Goal: Task Accomplishment & Management: Manage account settings

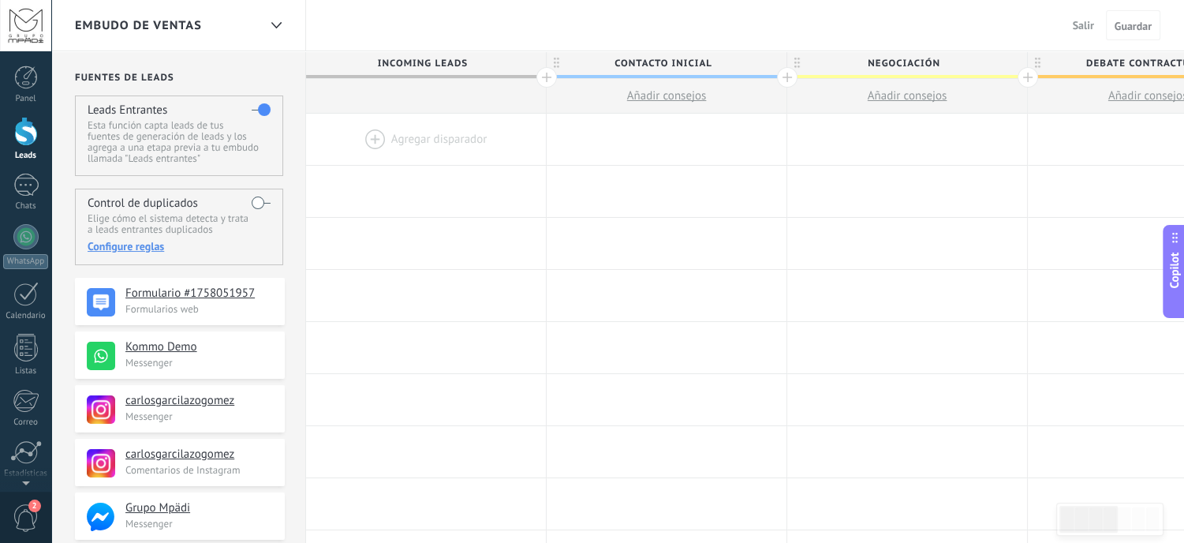
click at [401, 61] on span "Incoming leads" at bounding box center [422, 63] width 232 height 24
click at [468, 62] on span "Incoming leads" at bounding box center [422, 63] width 232 height 24
click at [712, 58] on span "Contacto inicial" at bounding box center [663, 63] width 232 height 24
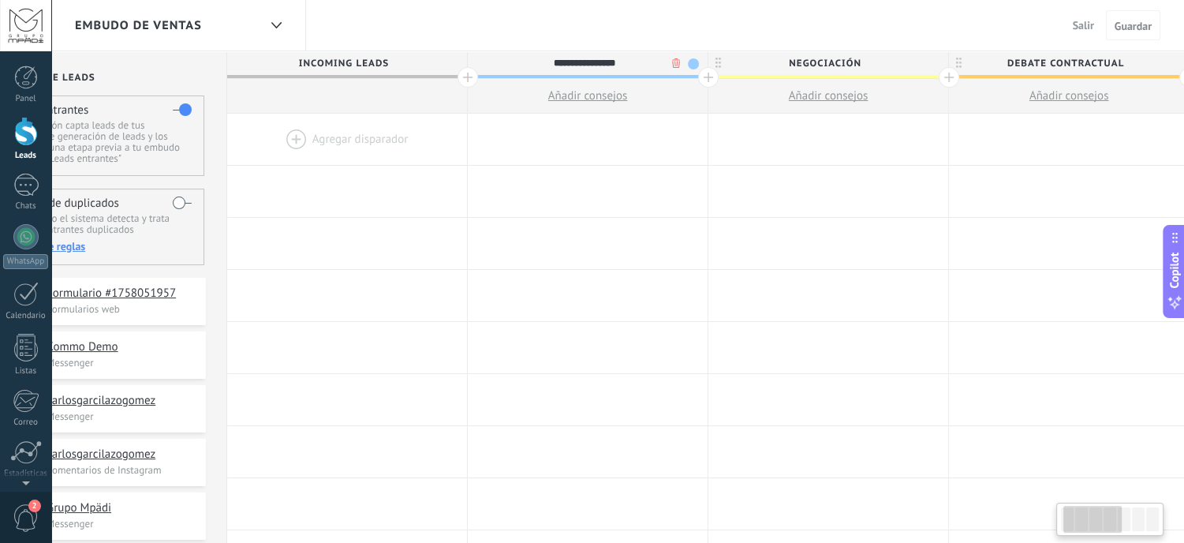
scroll to position [0, 79]
click at [865, 59] on span "Negociación" at bounding box center [825, 63] width 232 height 24
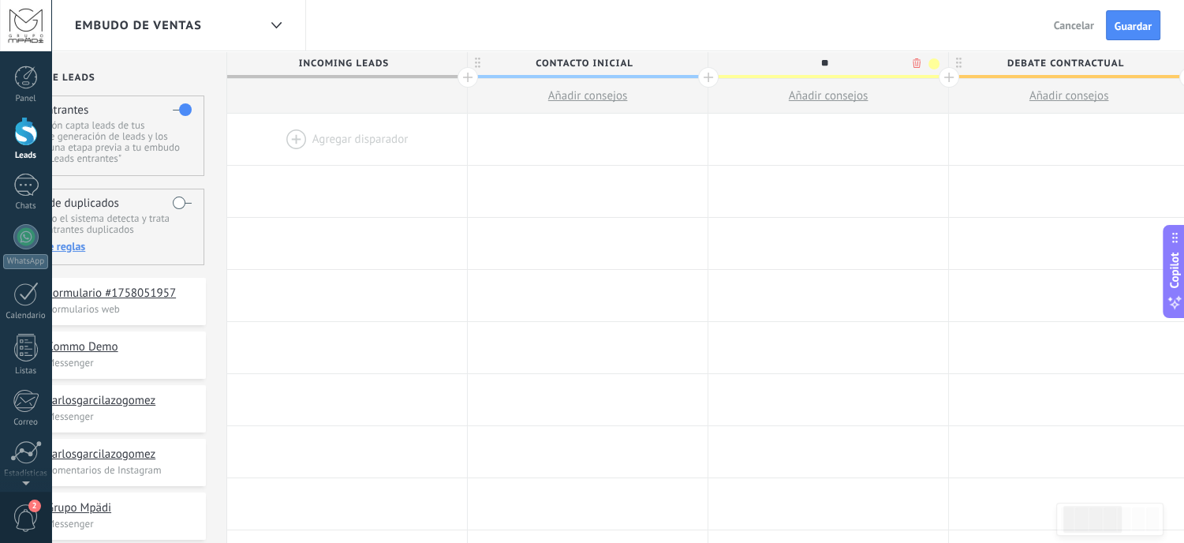
type input "*"
click at [1122, 61] on span "Debate contractual" at bounding box center [1065, 63] width 232 height 24
type input "**********"
type input "*"
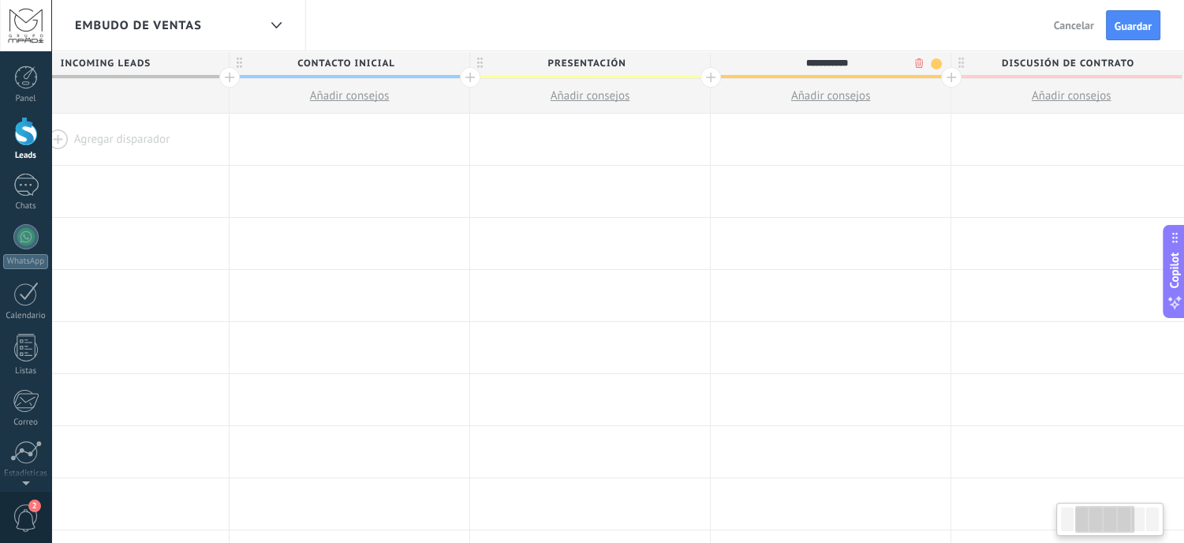
scroll to position [0, 318]
click at [1136, 65] on span "Discusión de contrato" at bounding box center [1067, 63] width 232 height 24
type input "**********"
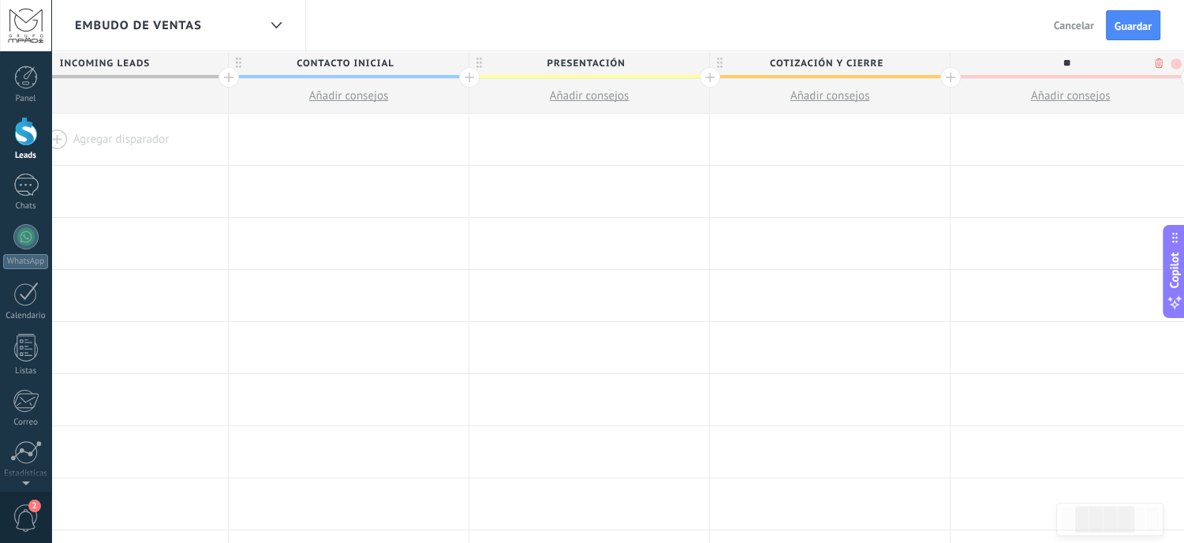
type input "*"
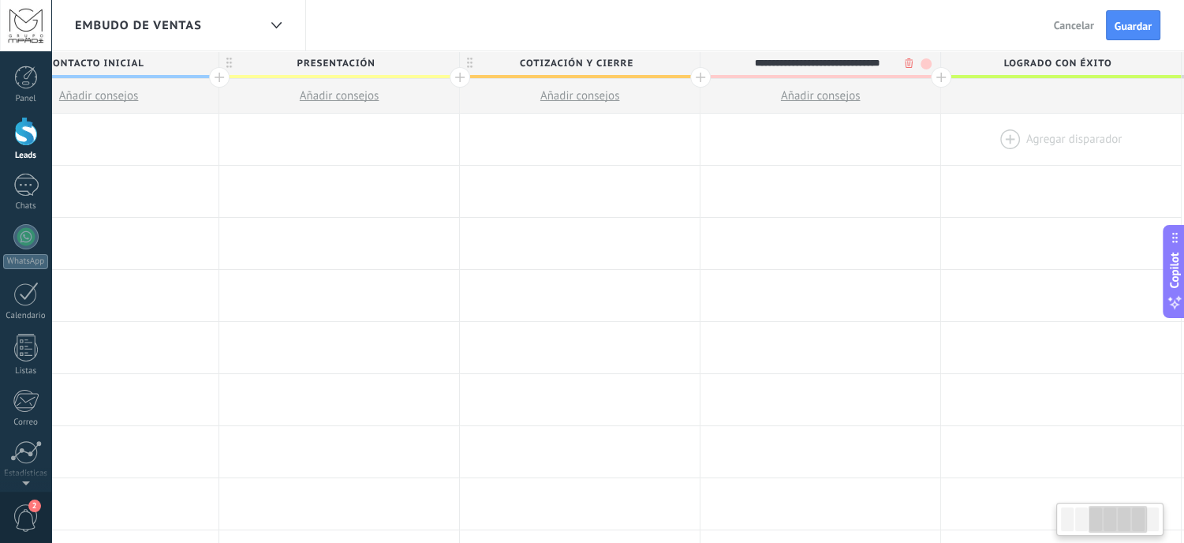
scroll to position [0, 571]
type input "**********"
click at [1111, 60] on span "Logrado con éxito" at bounding box center [1055, 63] width 232 height 24
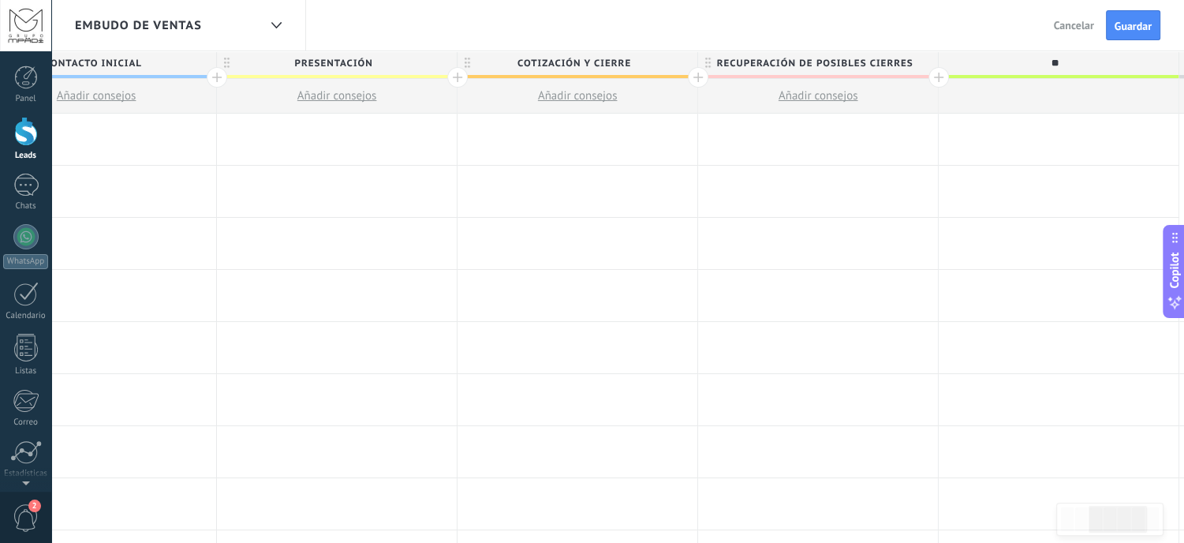
type input "*"
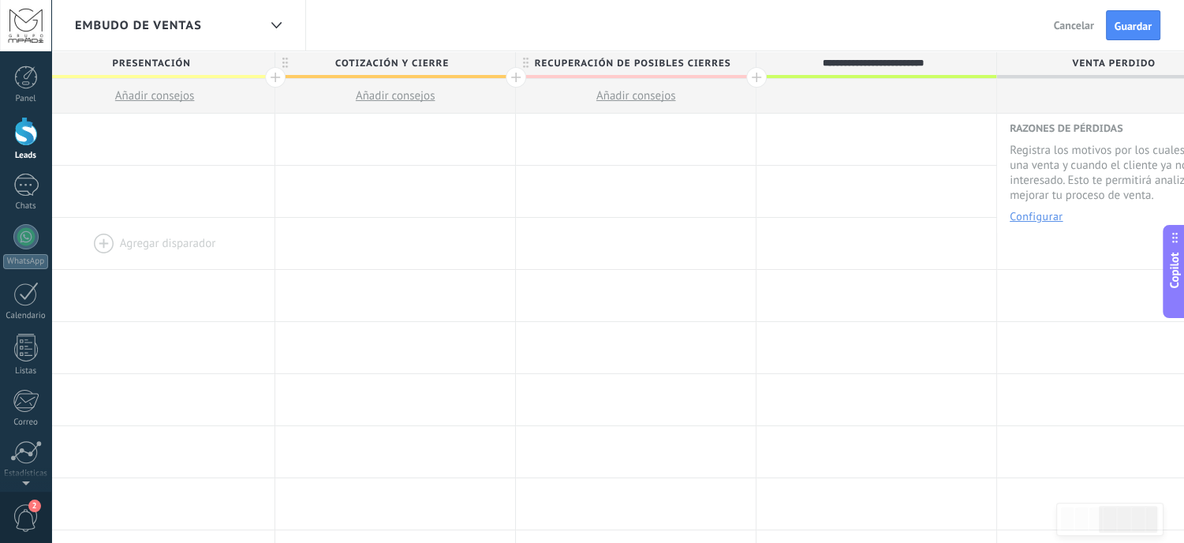
scroll to position [0, 805]
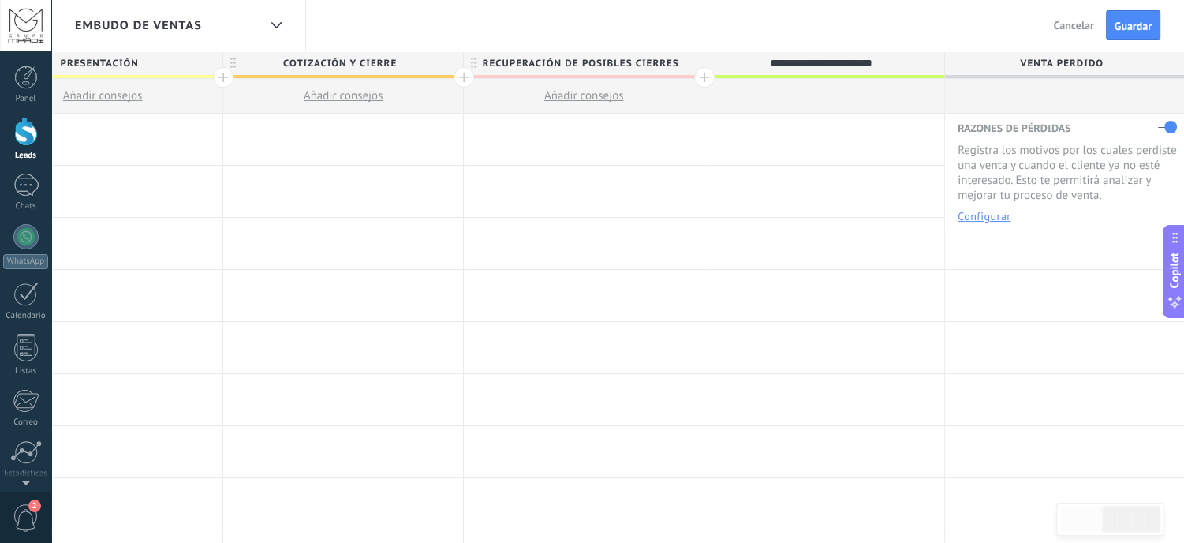
type input "**********"
click at [702, 77] on div at bounding box center [704, 77] width 21 height 21
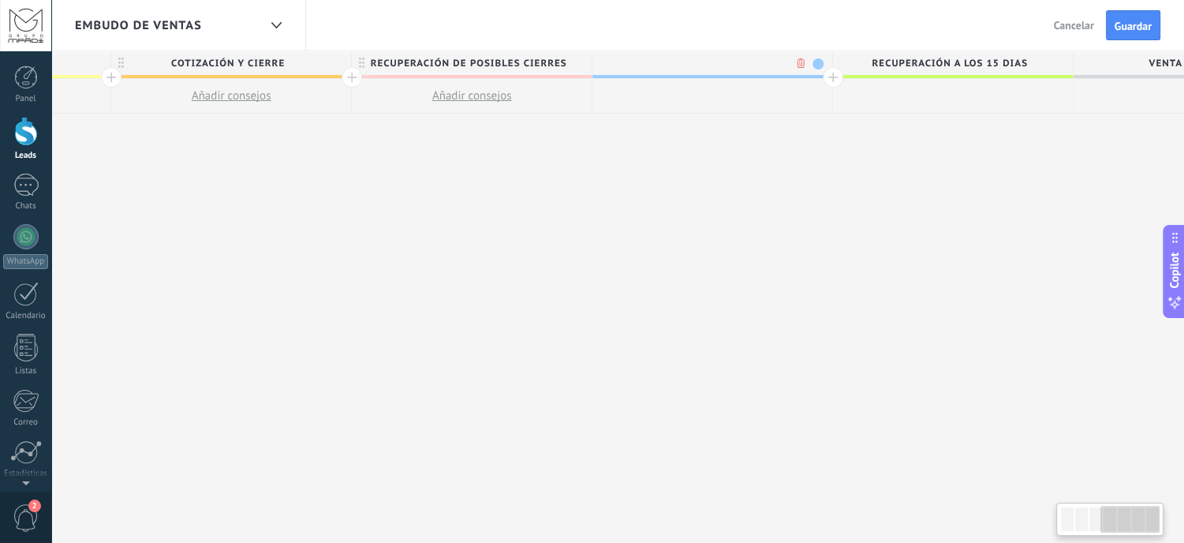
scroll to position [0, 922]
click at [825, 78] on div at bounding box center [828, 77] width 21 height 21
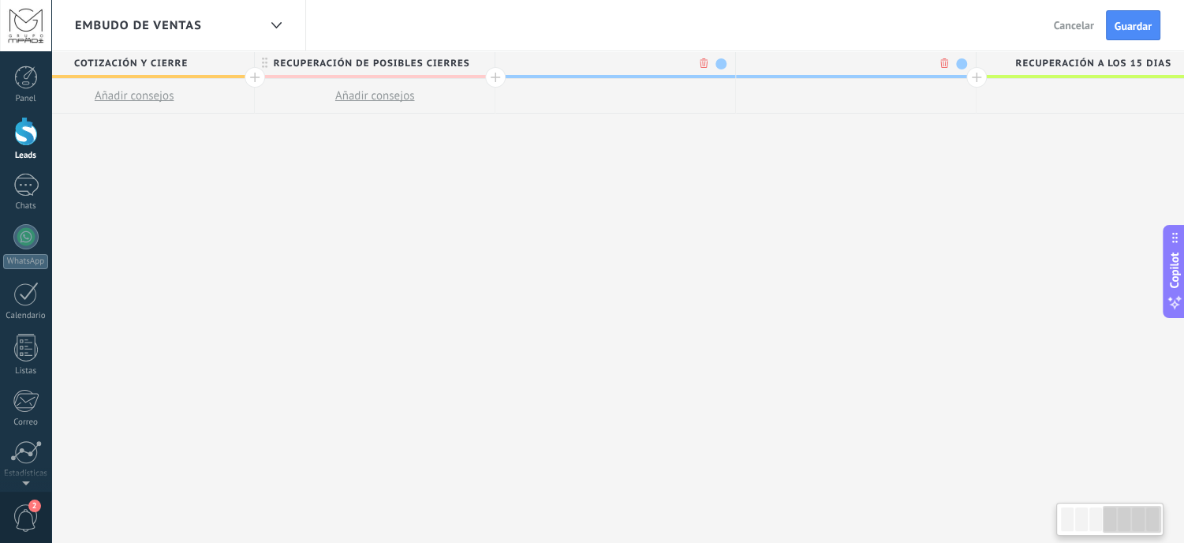
scroll to position [0, 1038]
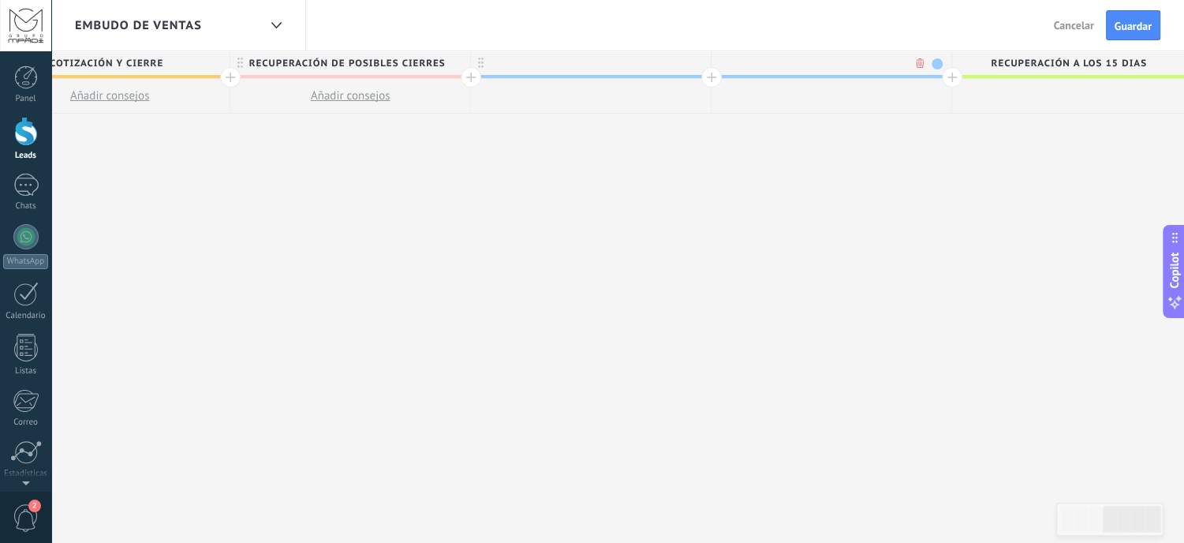
click at [945, 77] on div at bounding box center [952, 77] width 21 height 21
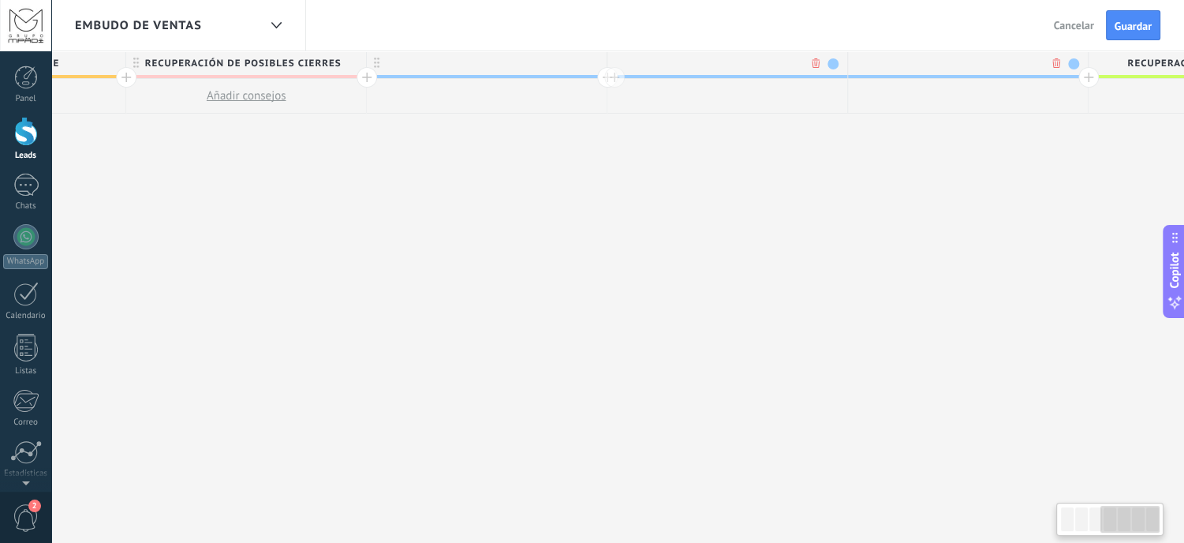
scroll to position [0, 1155]
click at [1072, 76] on div at bounding box center [1076, 77] width 21 height 21
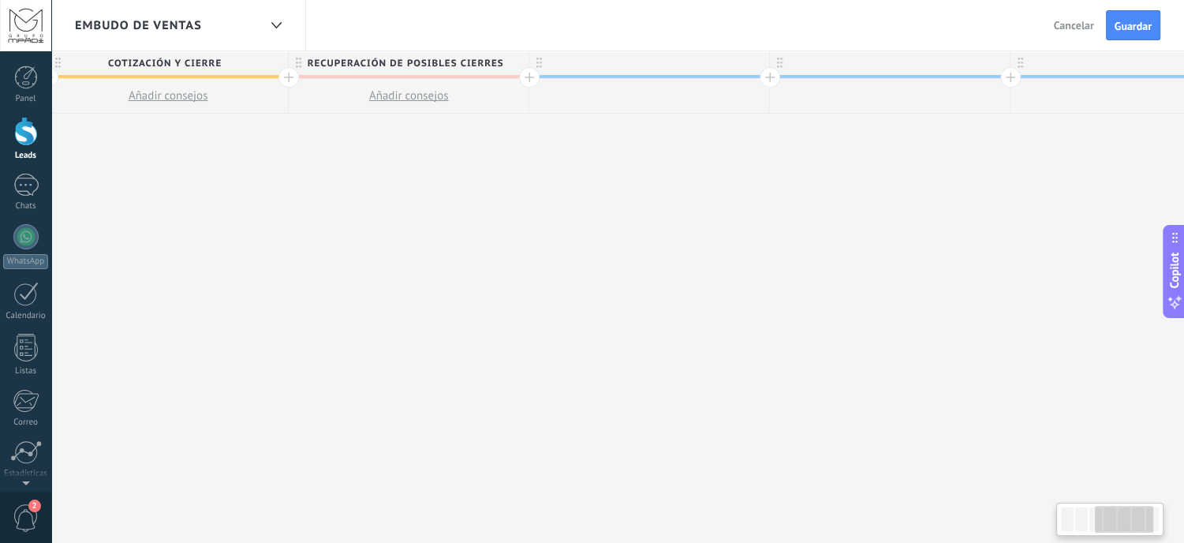
scroll to position [0, 965]
click at [619, 64] on div at bounding box center [664, 63] width 240 height 24
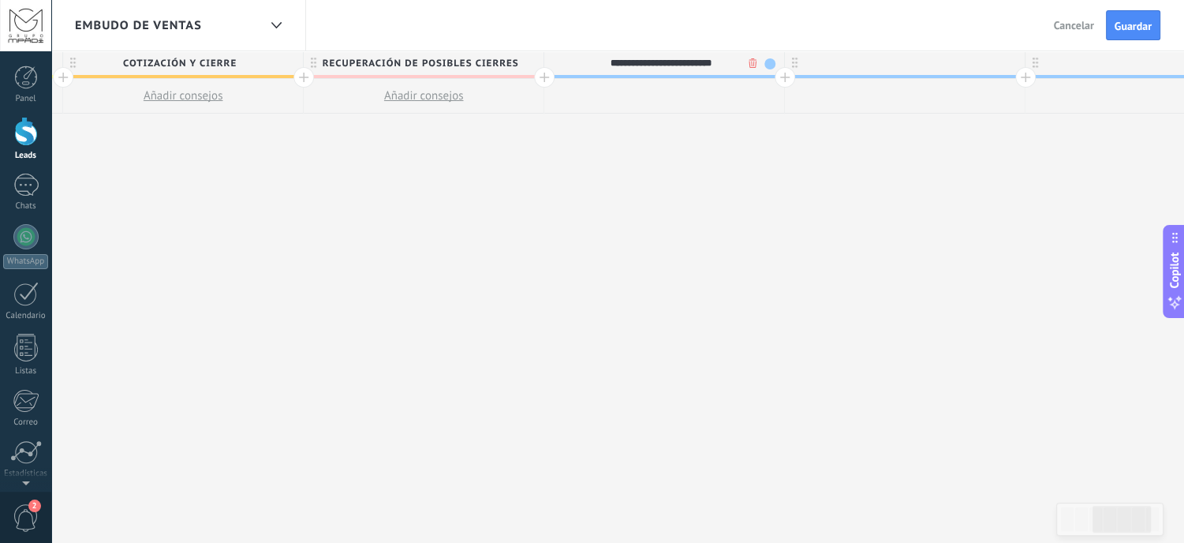
click at [829, 59] on div at bounding box center [905, 63] width 240 height 24
type input "**********"
click at [1089, 60] on div at bounding box center [1146, 63] width 240 height 24
type input "**********"
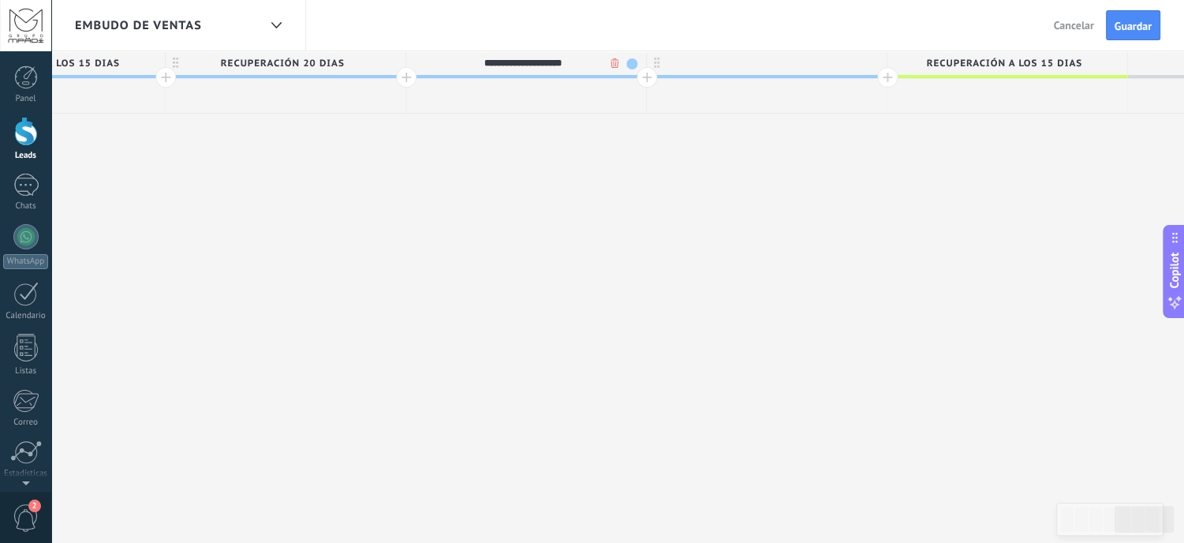
scroll to position [0, 1585]
click at [770, 62] on div at bounding box center [767, 63] width 240 height 24
type input "**********"
click at [1051, 60] on span "recuperación a los 15 dias" at bounding box center [1004, 63] width 232 height 24
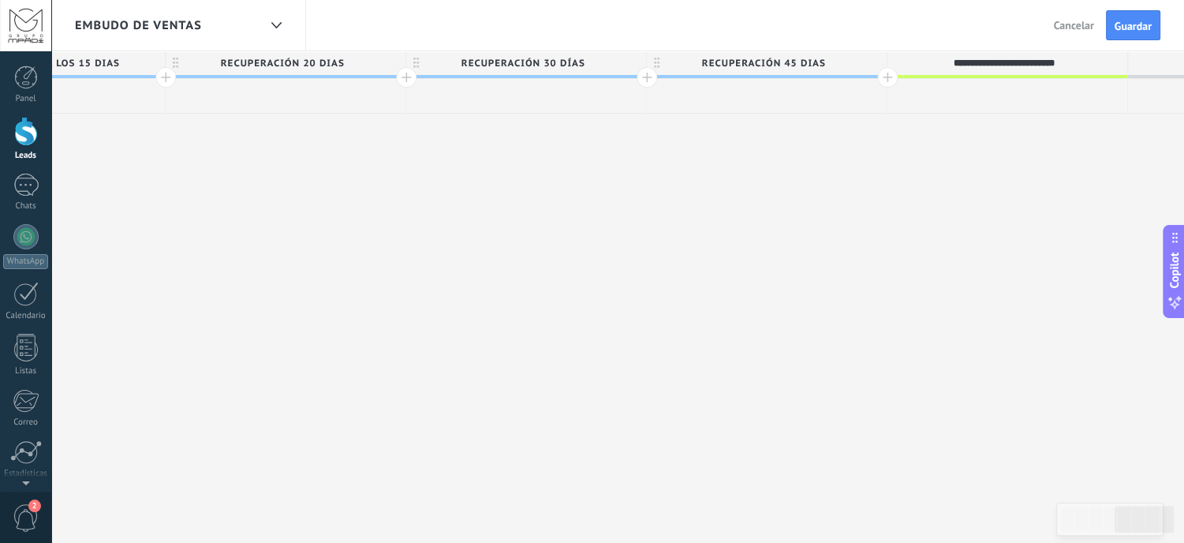
click at [1085, 63] on input "**********" at bounding box center [1004, 63] width 209 height 24
type input "**********"
click at [835, 57] on span "recuperación 45 dias" at bounding box center [763, 63] width 232 height 24
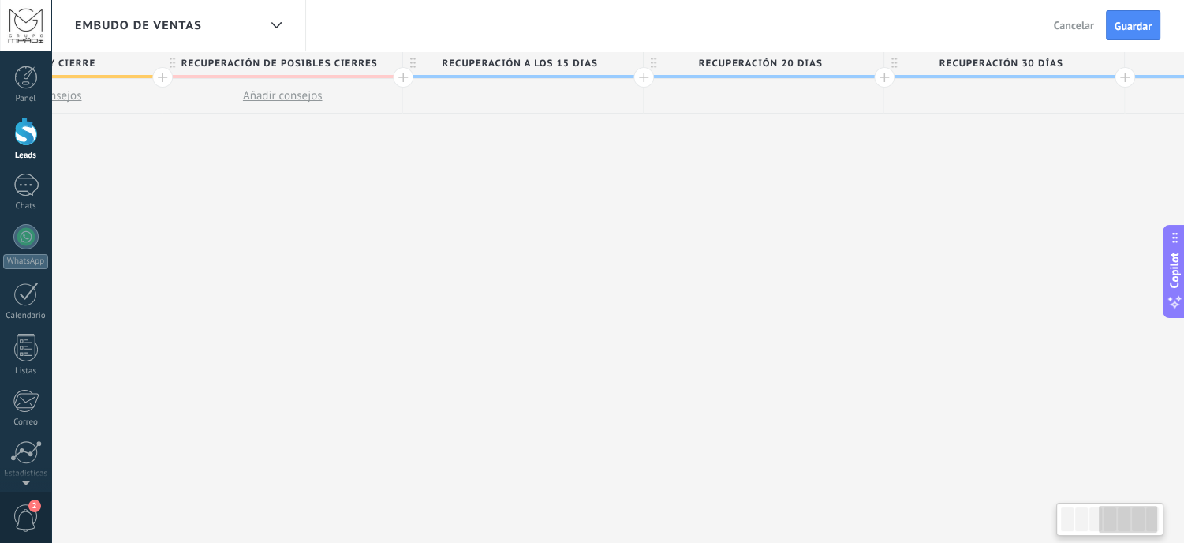
scroll to position [0, 1107]
click at [619, 63] on span "recuperación a los 15 dias" at bounding box center [518, 63] width 232 height 24
click at [627, 62] on span at bounding box center [628, 63] width 11 height 11
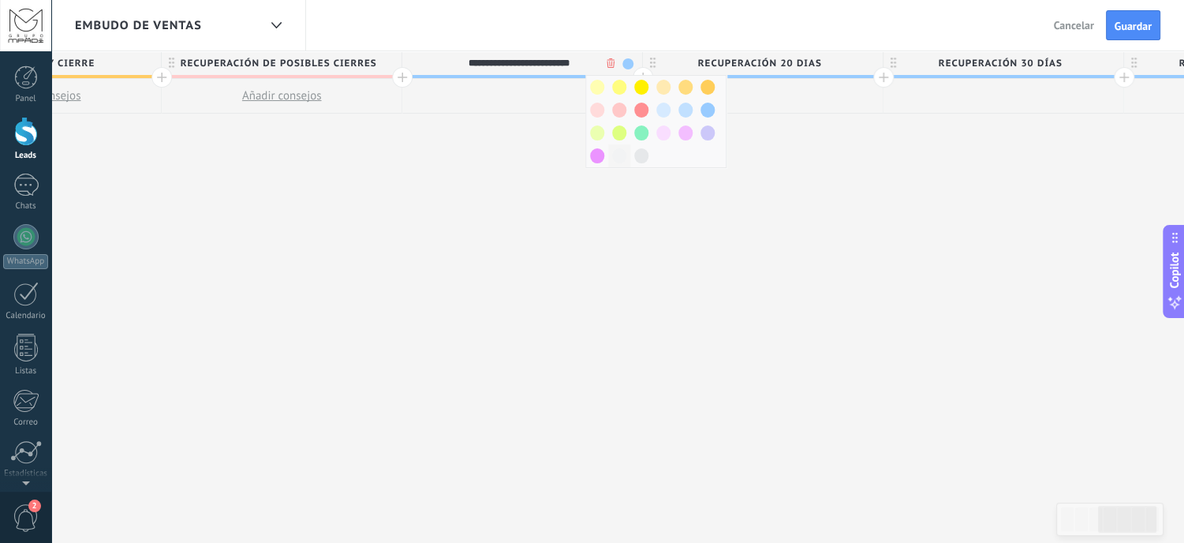
click at [619, 156] on span at bounding box center [619, 155] width 14 height 15
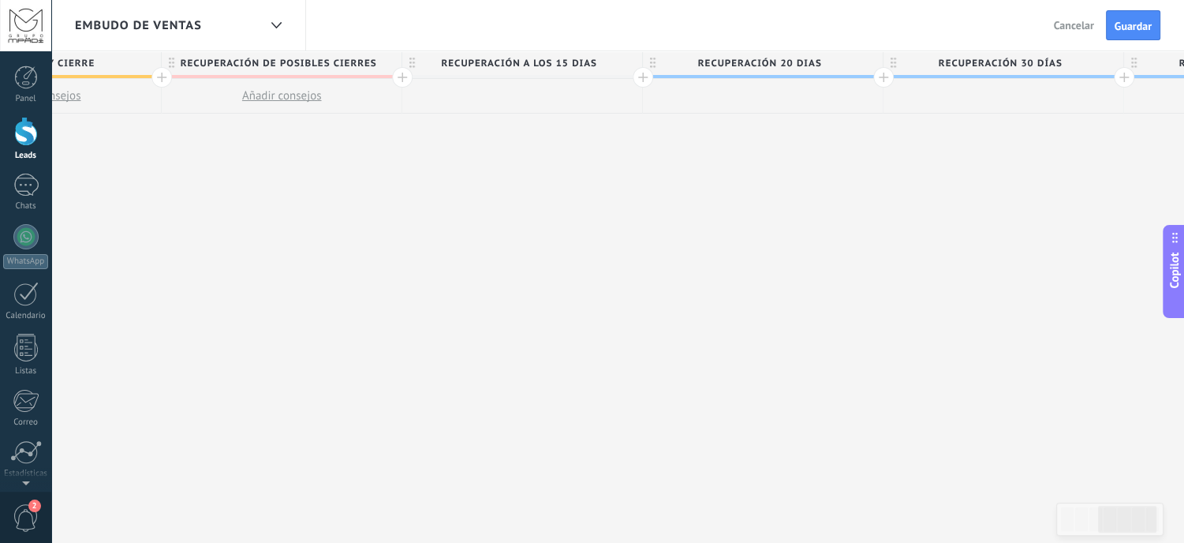
click at [616, 62] on span "recuperación a los 15 dias" at bounding box center [518, 63] width 232 height 24
click at [623, 63] on span at bounding box center [628, 63] width 11 height 11
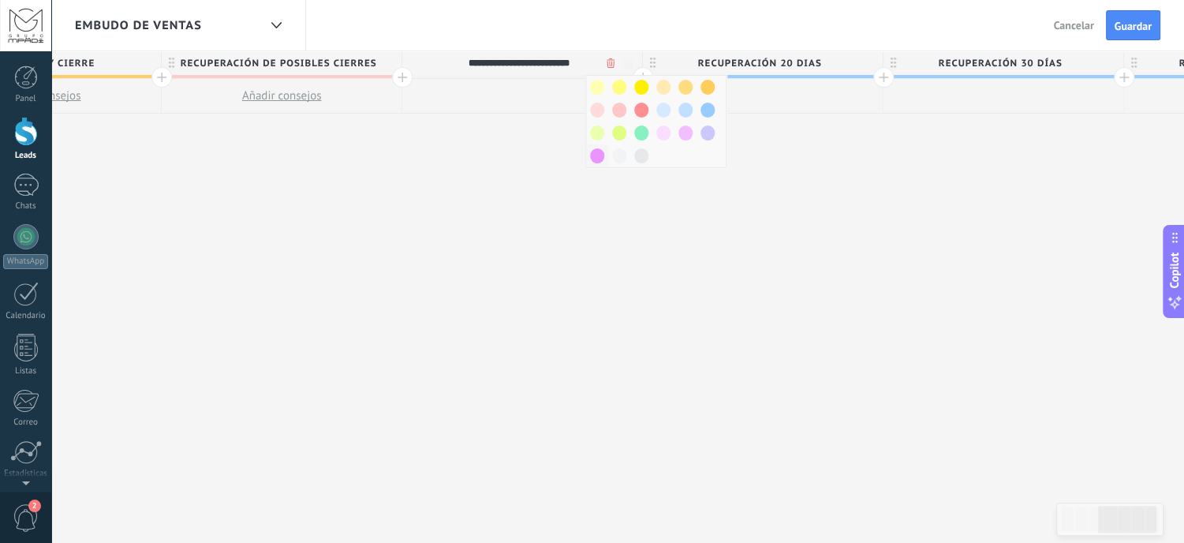
click at [594, 154] on span at bounding box center [597, 155] width 14 height 15
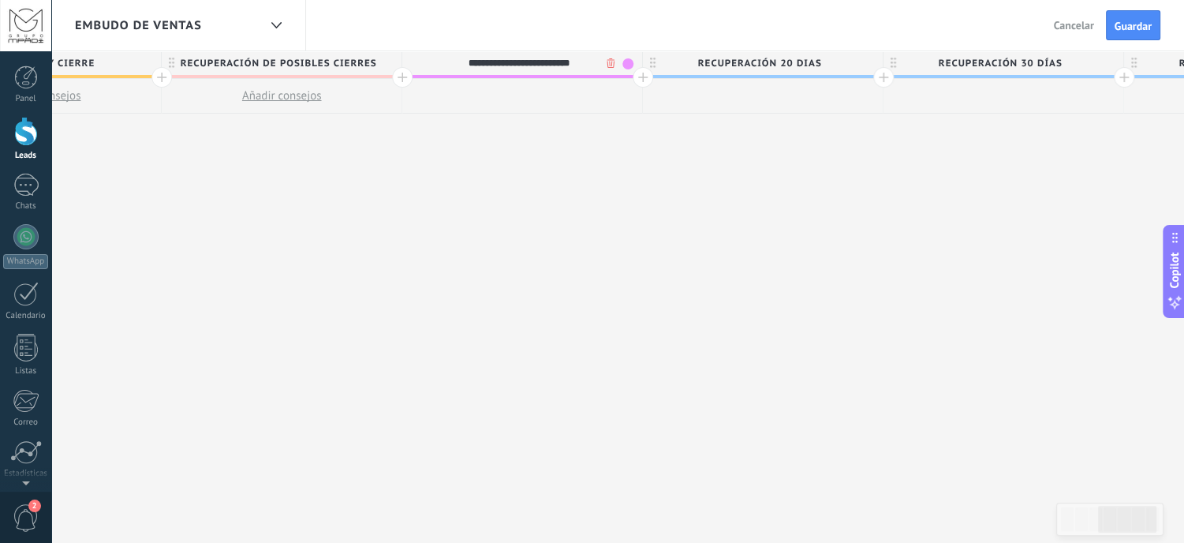
click at [821, 67] on span "recuperación 20 dias" at bounding box center [759, 63] width 232 height 24
click at [868, 65] on span at bounding box center [868, 63] width 11 height 11
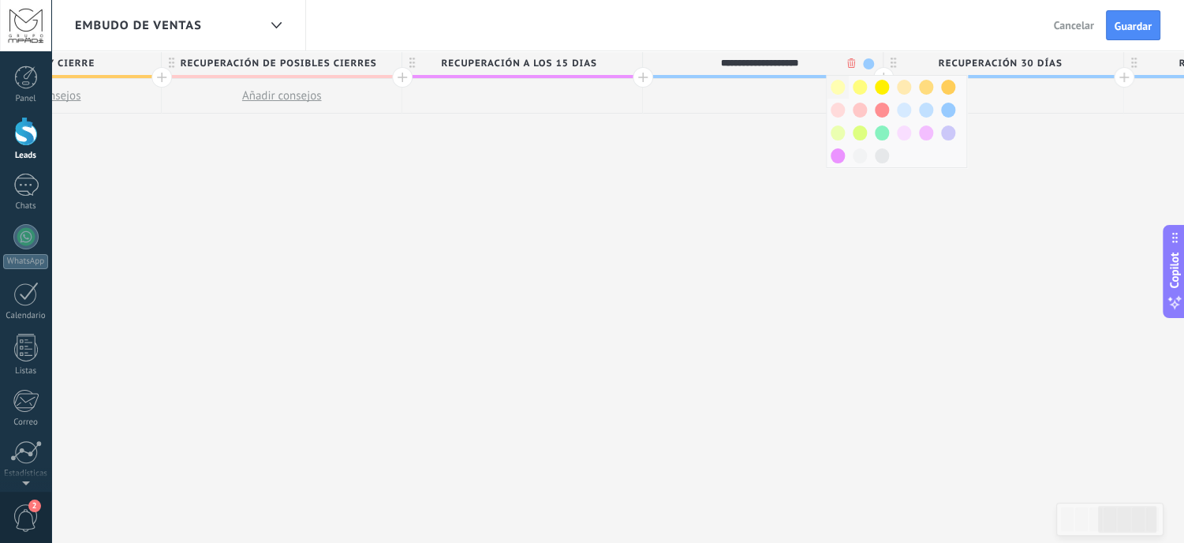
click at [836, 89] on span at bounding box center [838, 87] width 14 height 15
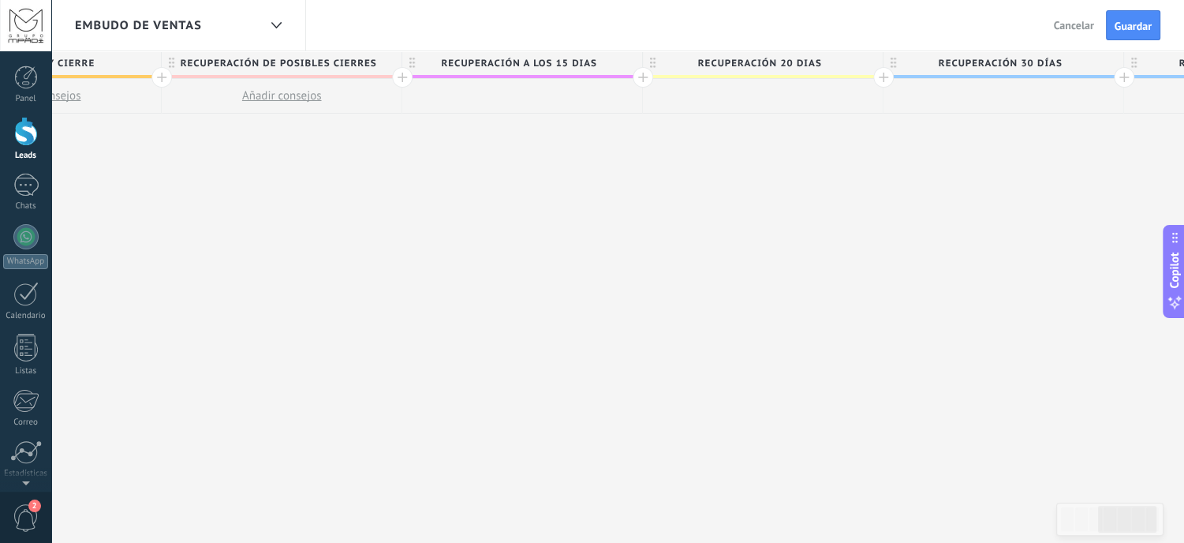
click at [1064, 66] on span "recuperación 30 días" at bounding box center [1000, 63] width 232 height 24
click at [1110, 63] on span at bounding box center [1109, 63] width 11 height 11
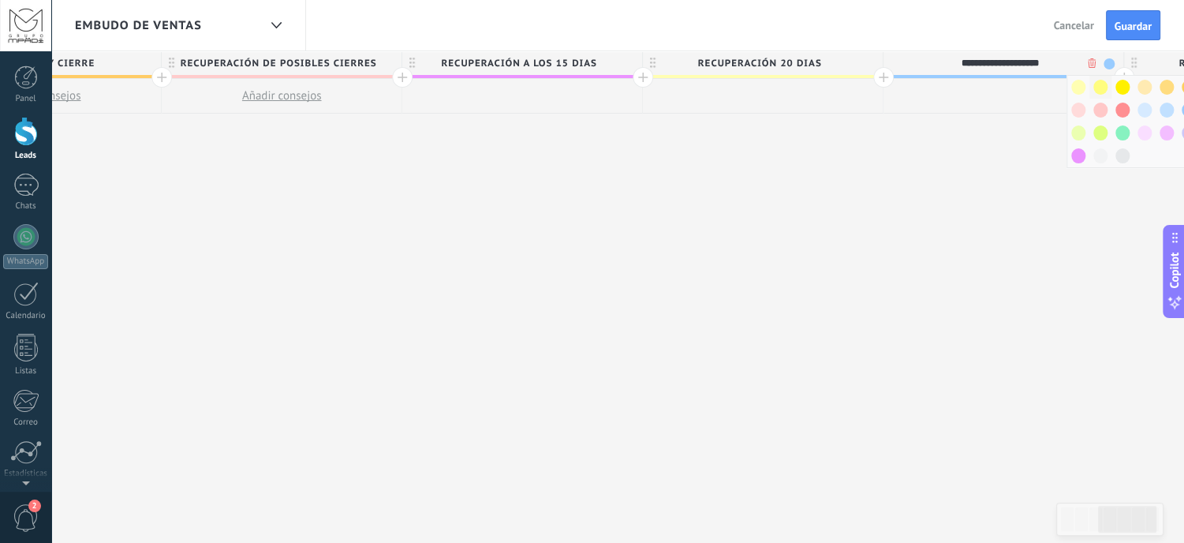
click at [1101, 88] on span at bounding box center [1101, 87] width 14 height 15
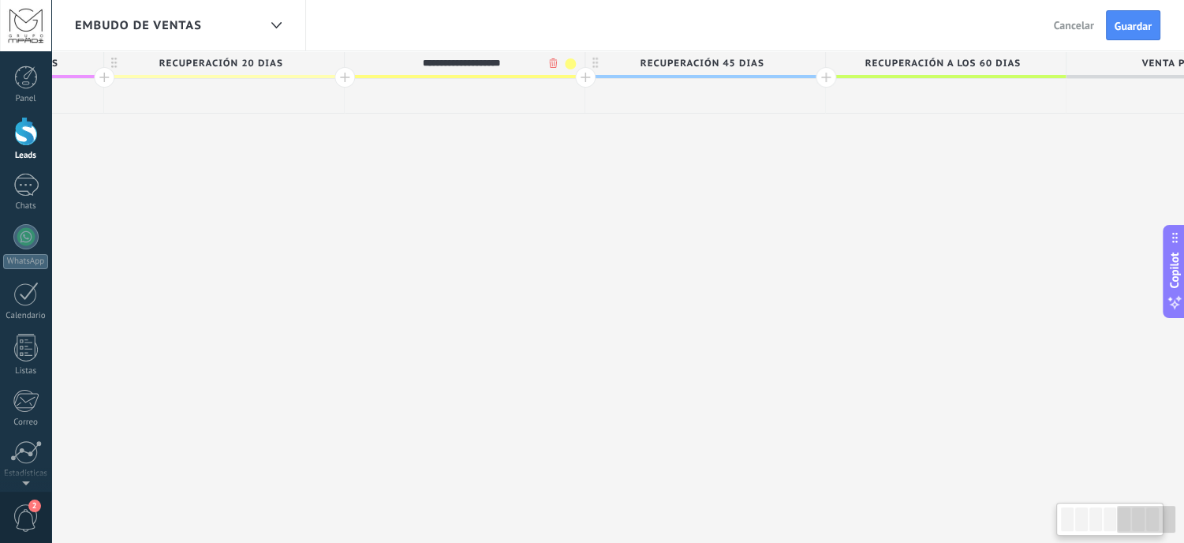
scroll to position [0, 1651]
click at [562, 68] on span at bounding box center [565, 63] width 11 height 11
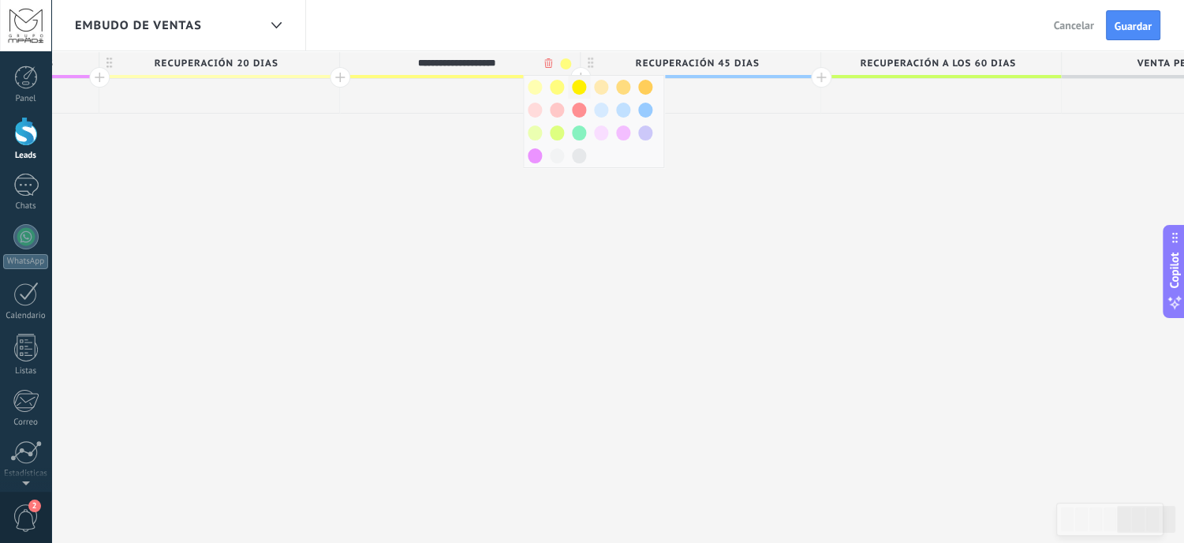
click at [580, 87] on span at bounding box center [579, 87] width 14 height 15
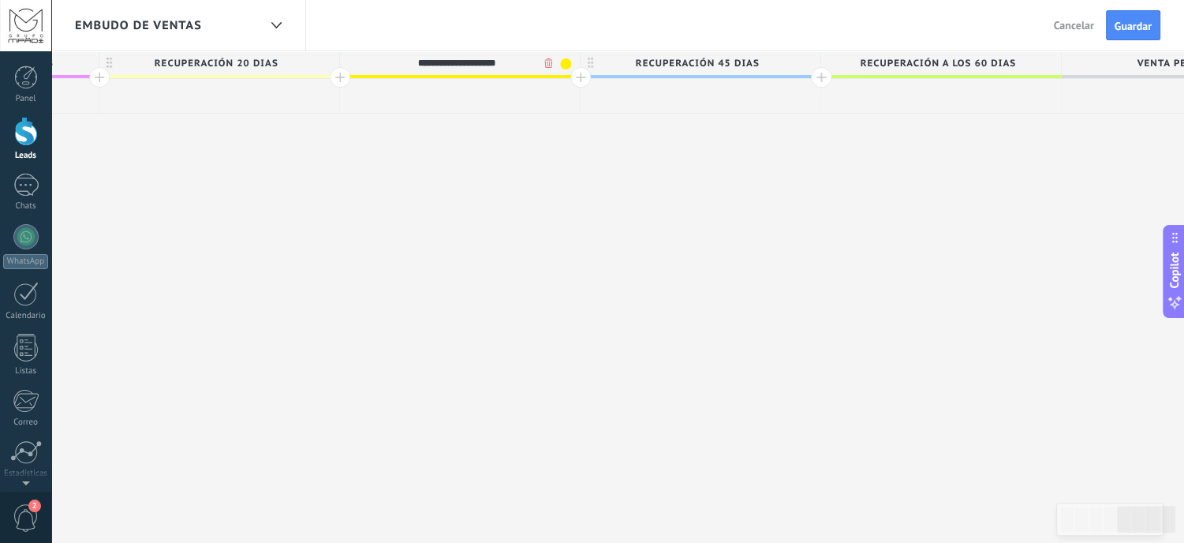
click at [780, 61] on span "recuperación 45 dias" at bounding box center [697, 63] width 232 height 24
click at [808, 61] on span at bounding box center [806, 63] width 11 height 11
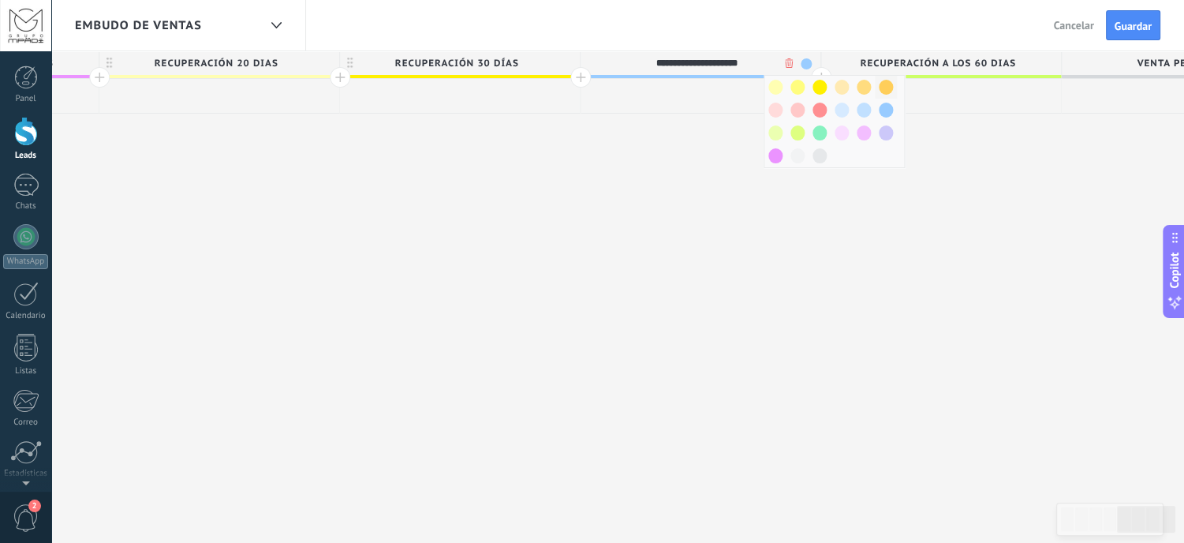
click at [883, 88] on span at bounding box center [886, 87] width 14 height 15
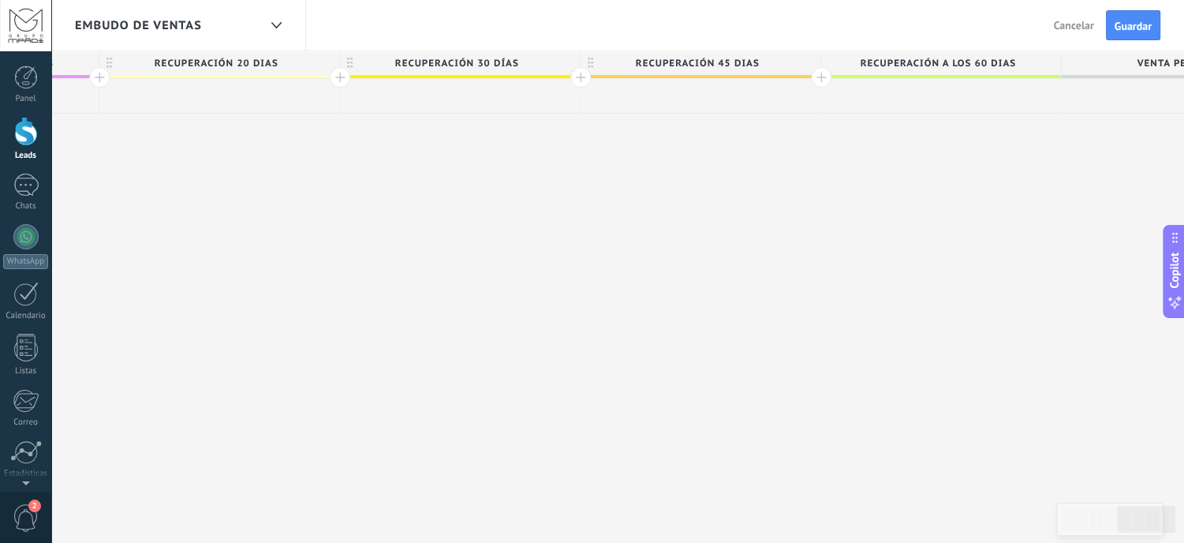
click at [1022, 65] on span "recuperación a los 60 dias" at bounding box center [937, 63] width 232 height 24
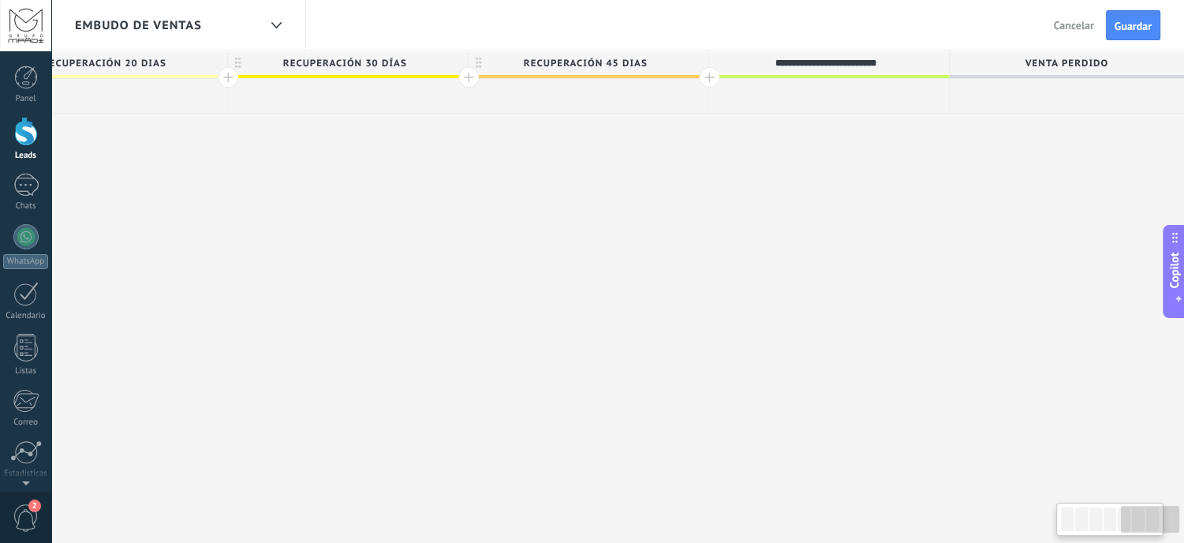
scroll to position [0, 1768]
click at [1104, 64] on span "Venta Perdido" at bounding box center [1061, 63] width 232 height 24
type input "**********"
click at [702, 77] on div at bounding box center [704, 77] width 21 height 21
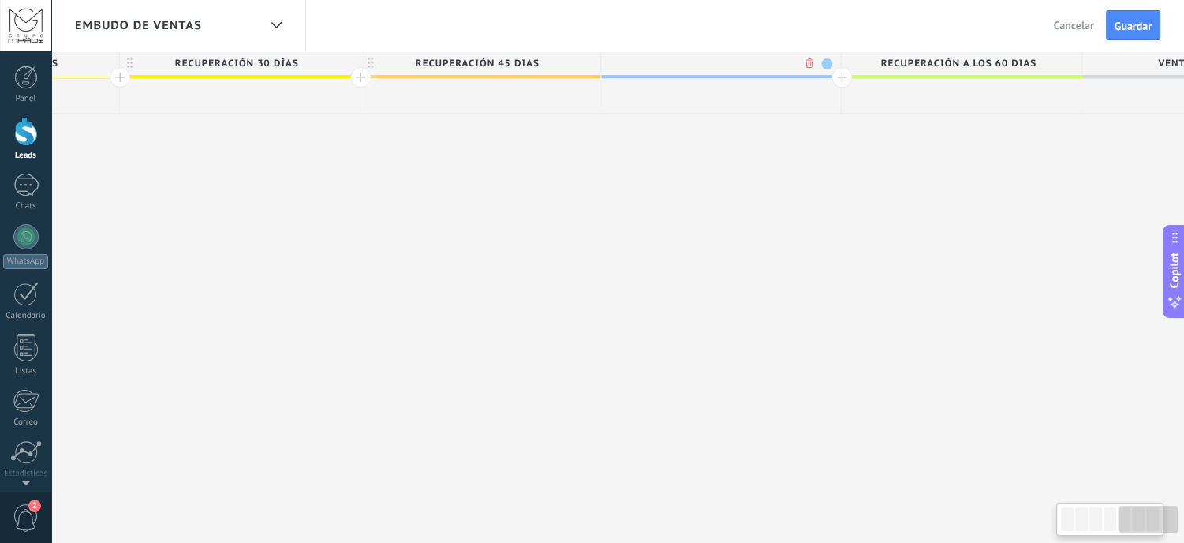
scroll to position [0, 1884]
click at [829, 75] on span "recuperación a los 60 dias" at bounding box center [945, 63] width 232 height 24
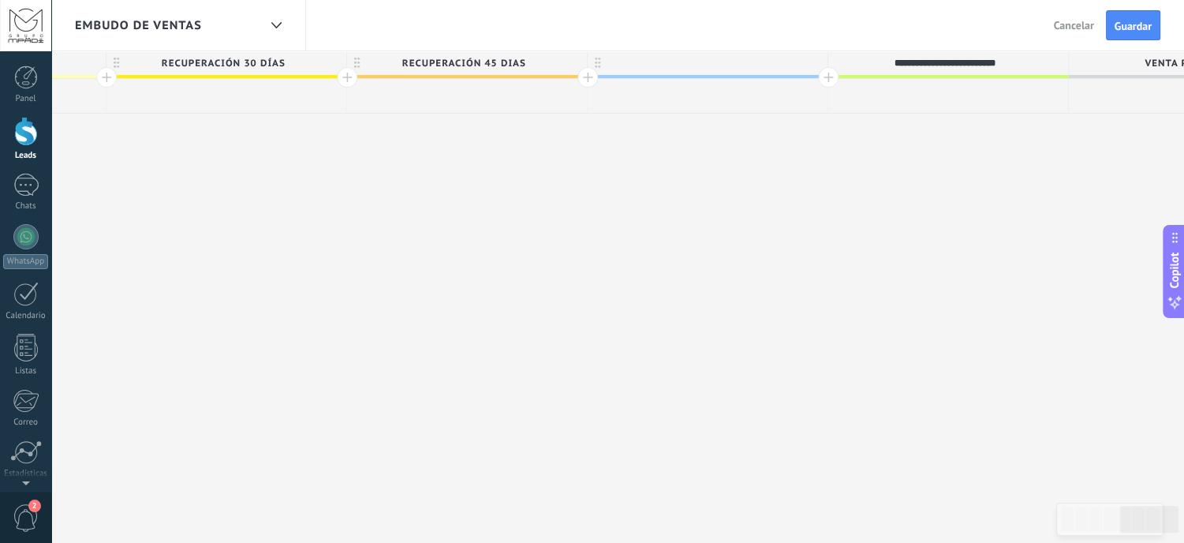
click at [828, 75] on div at bounding box center [828, 77] width 21 height 21
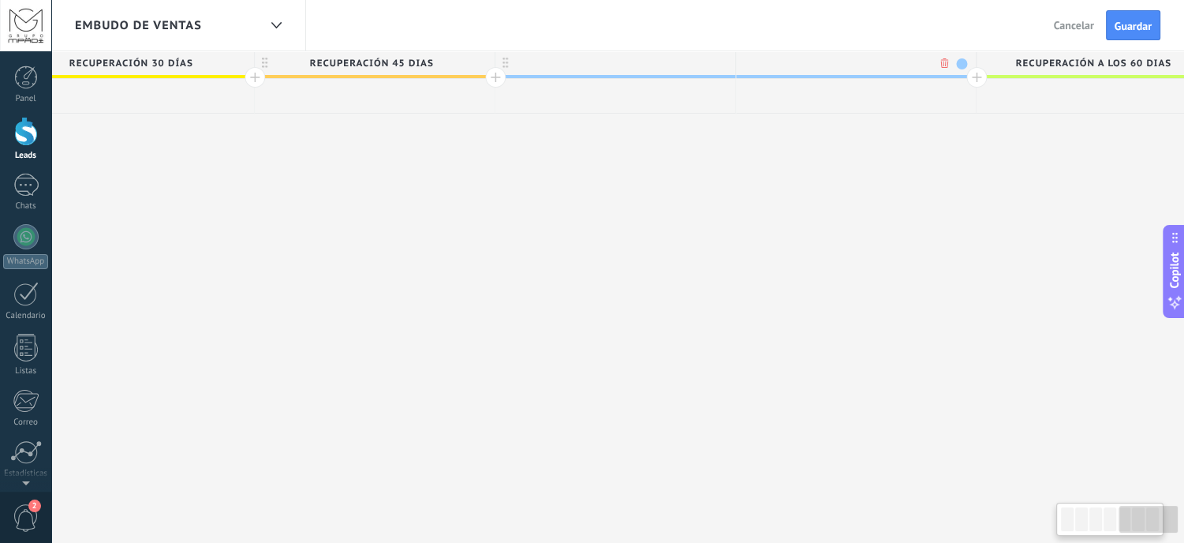
scroll to position [0, 2001]
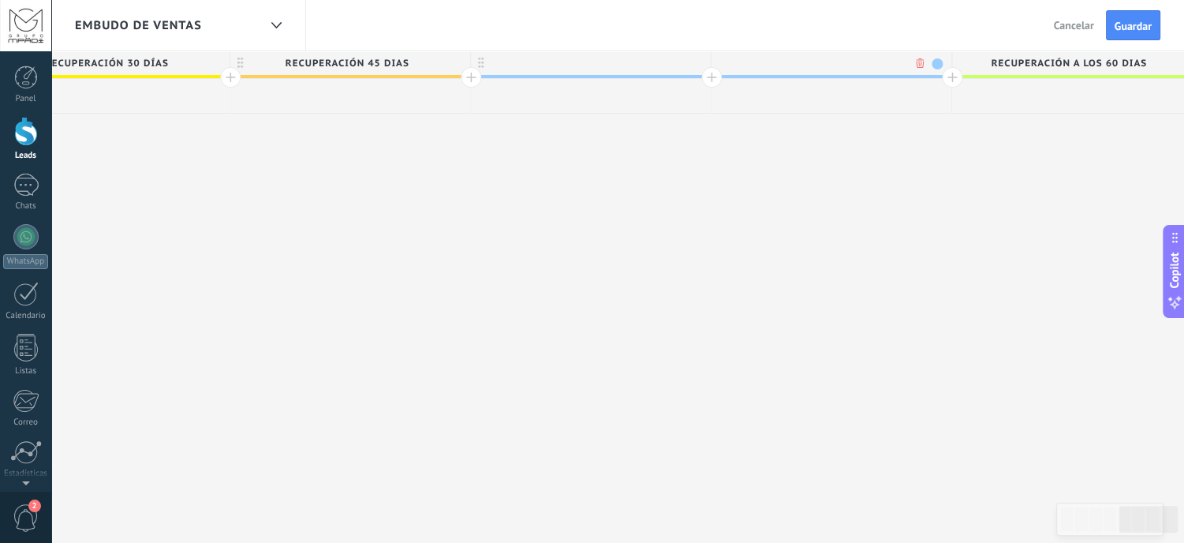
click at [622, 68] on div at bounding box center [591, 63] width 240 height 24
type input "**********"
click at [696, 64] on span at bounding box center [696, 63] width 11 height 11
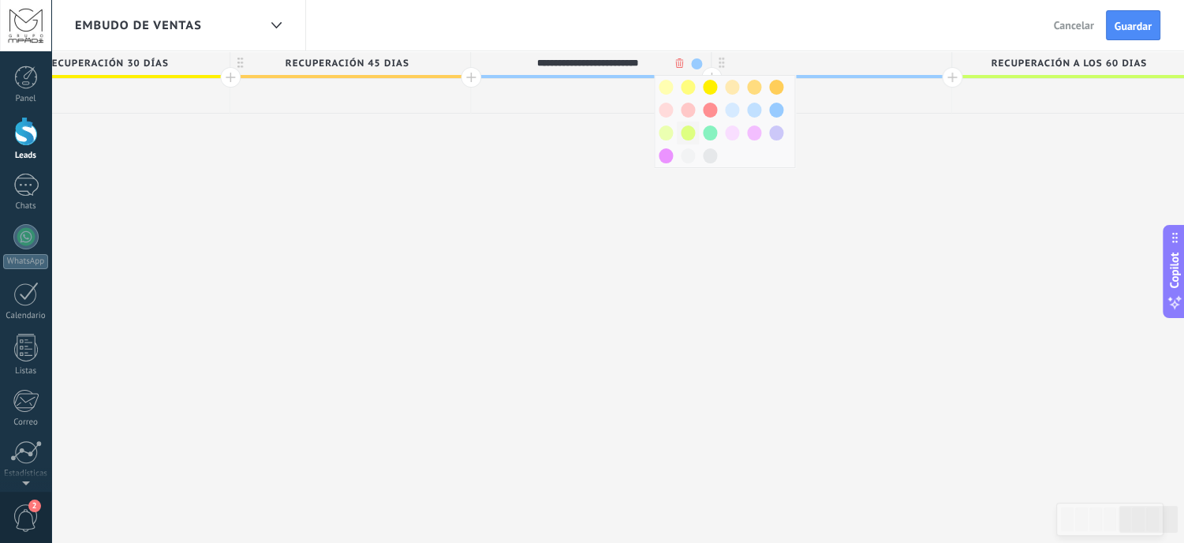
click at [685, 136] on span at bounding box center [688, 132] width 14 height 15
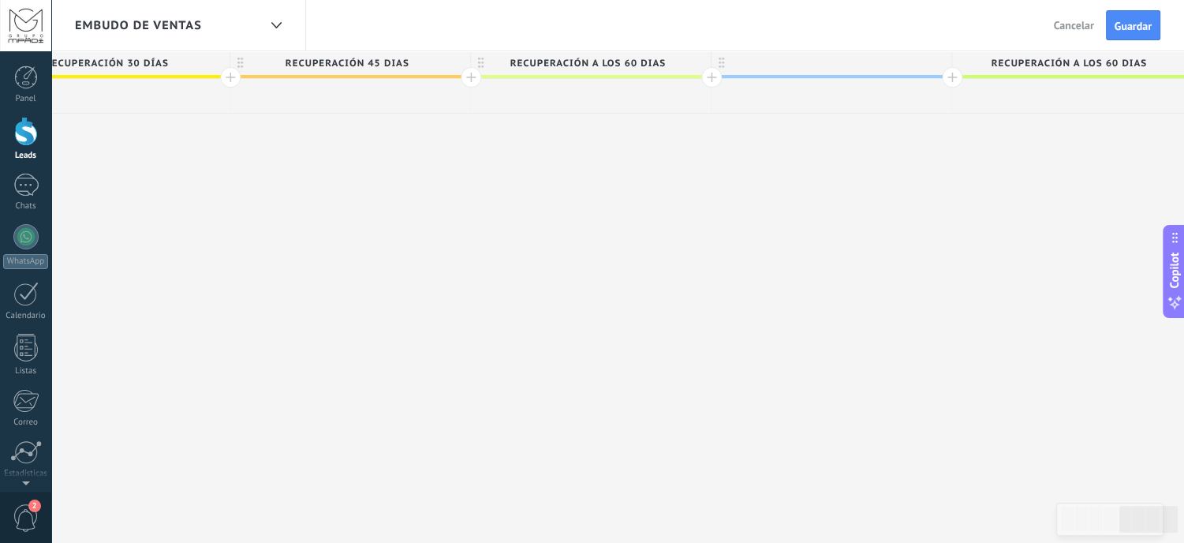
click at [767, 61] on div at bounding box center [832, 63] width 240 height 24
click at [949, 73] on div at bounding box center [952, 77] width 21 height 21
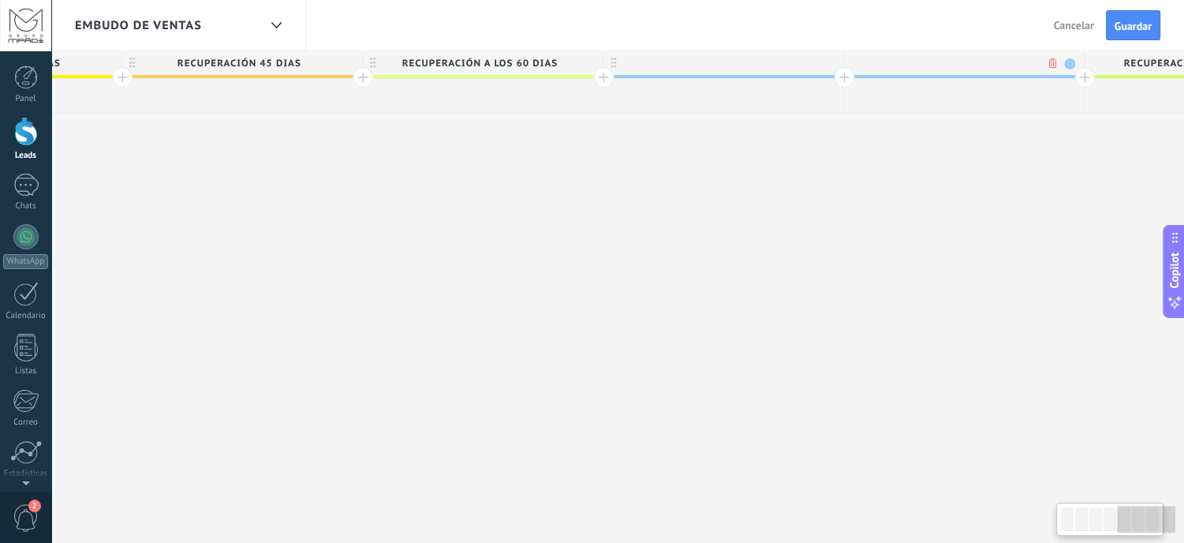
scroll to position [0, 2118]
click at [682, 65] on div at bounding box center [715, 63] width 240 height 24
click at [818, 65] on span at bounding box center [820, 63] width 11 height 11
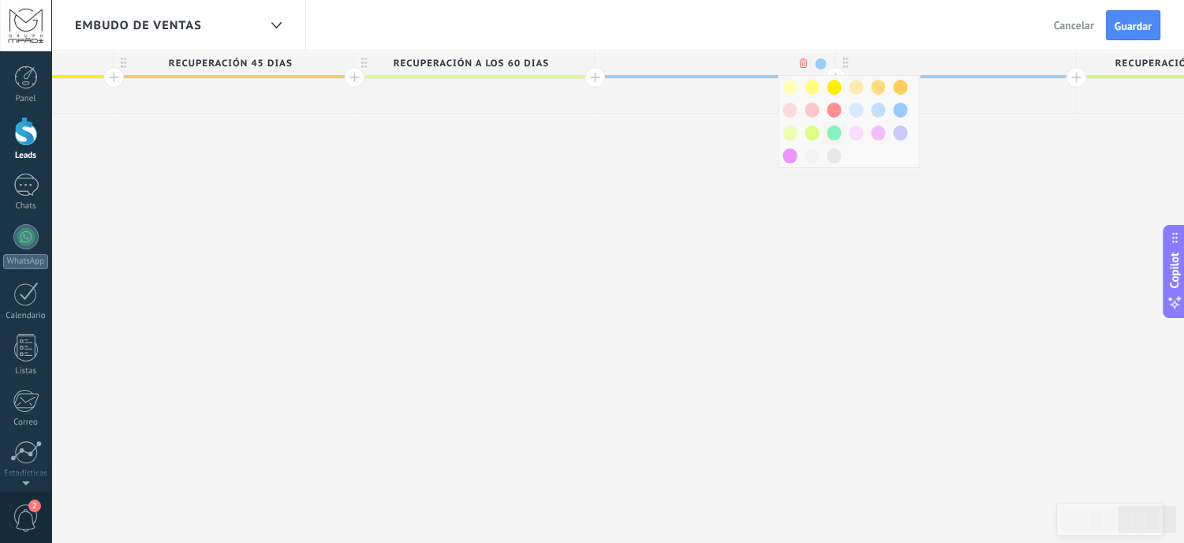
click at [830, 132] on span at bounding box center [834, 132] width 14 height 15
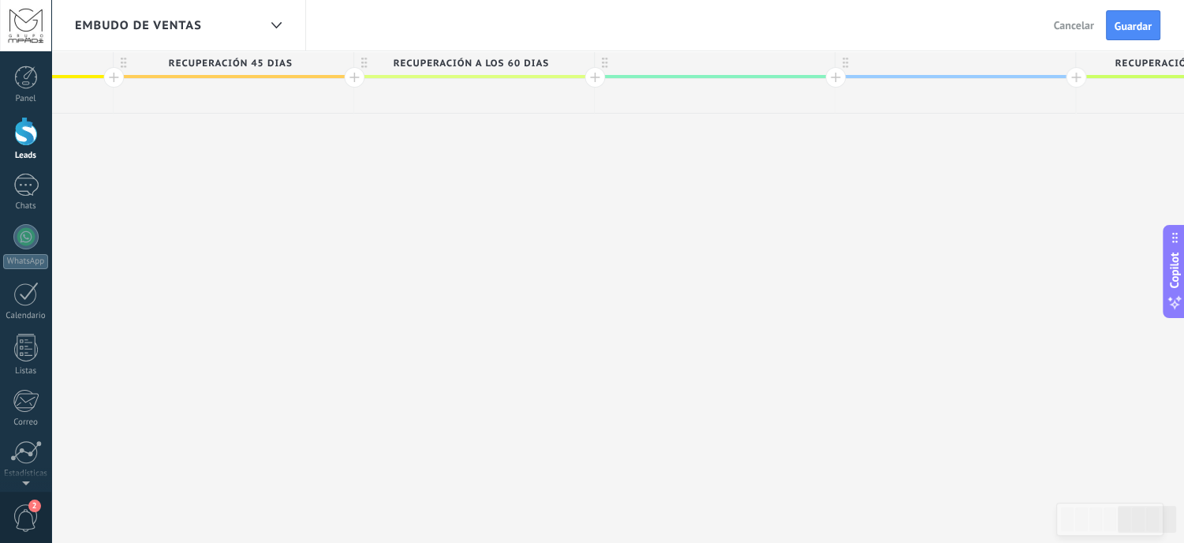
click at [751, 69] on div at bounding box center [715, 63] width 240 height 24
type input "**********"
click at [908, 64] on div at bounding box center [956, 63] width 240 height 24
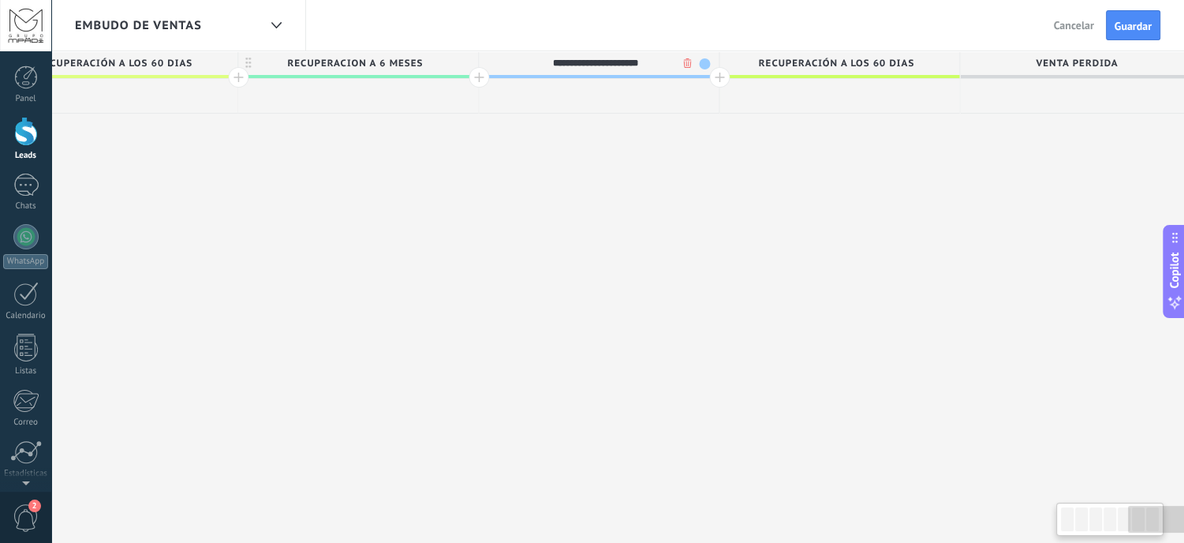
scroll to position [0, 2477]
type input "**********"
click at [882, 61] on span "recuperación a los 60 dias" at bounding box center [833, 63] width 232 height 24
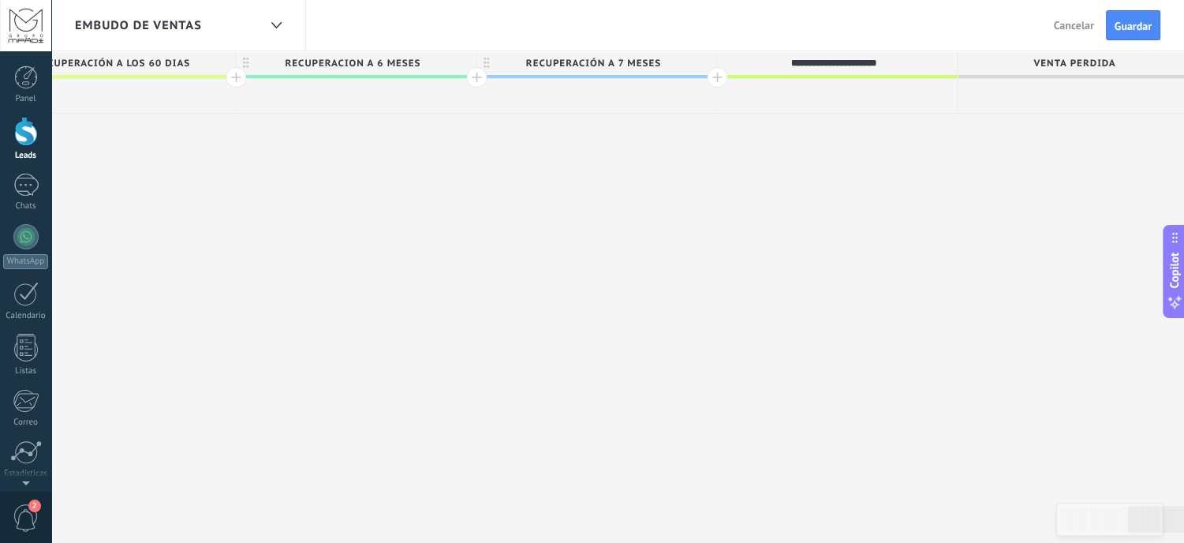
type input "**********"
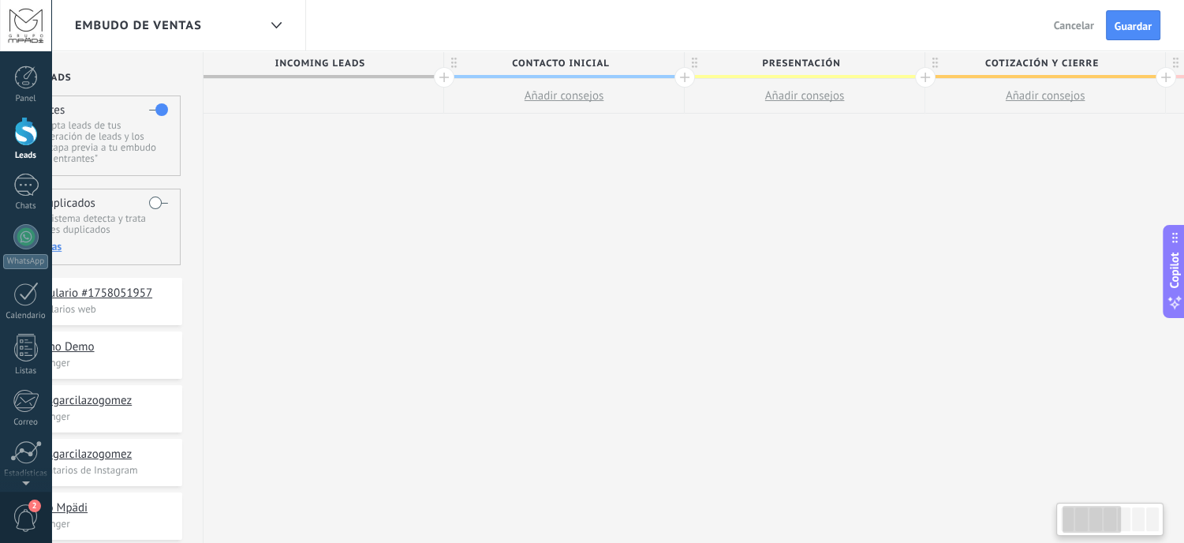
scroll to position [0, 0]
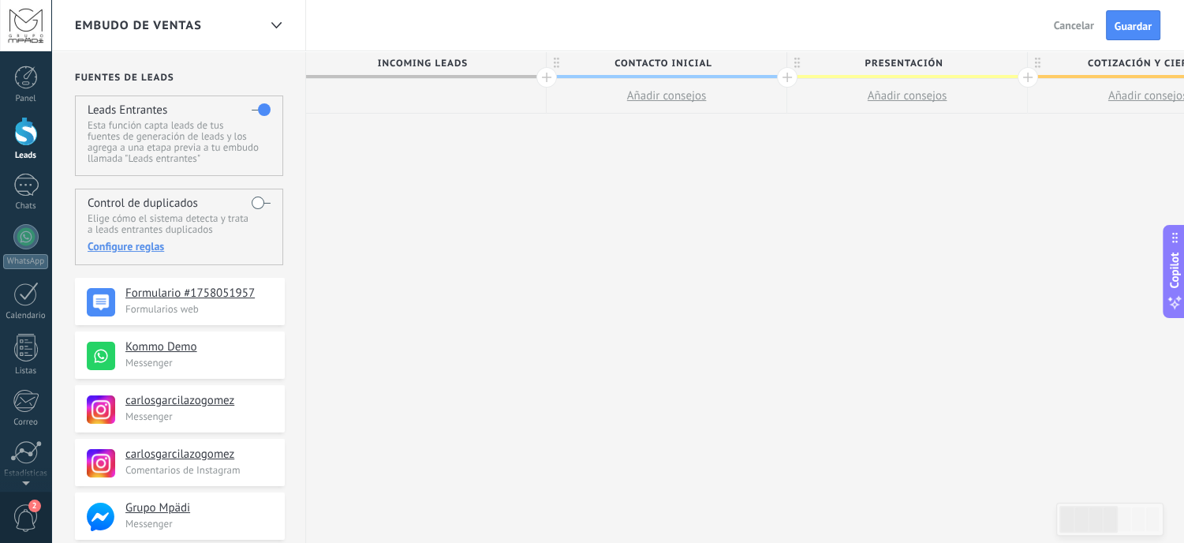
click at [432, 69] on span "Incoming leads" at bounding box center [422, 63] width 232 height 24
click at [419, 88] on div at bounding box center [426, 96] width 240 height 35
click at [414, 100] on div at bounding box center [426, 96] width 240 height 35
click at [652, 95] on span "Añadir consejos" at bounding box center [667, 95] width 80 height 15
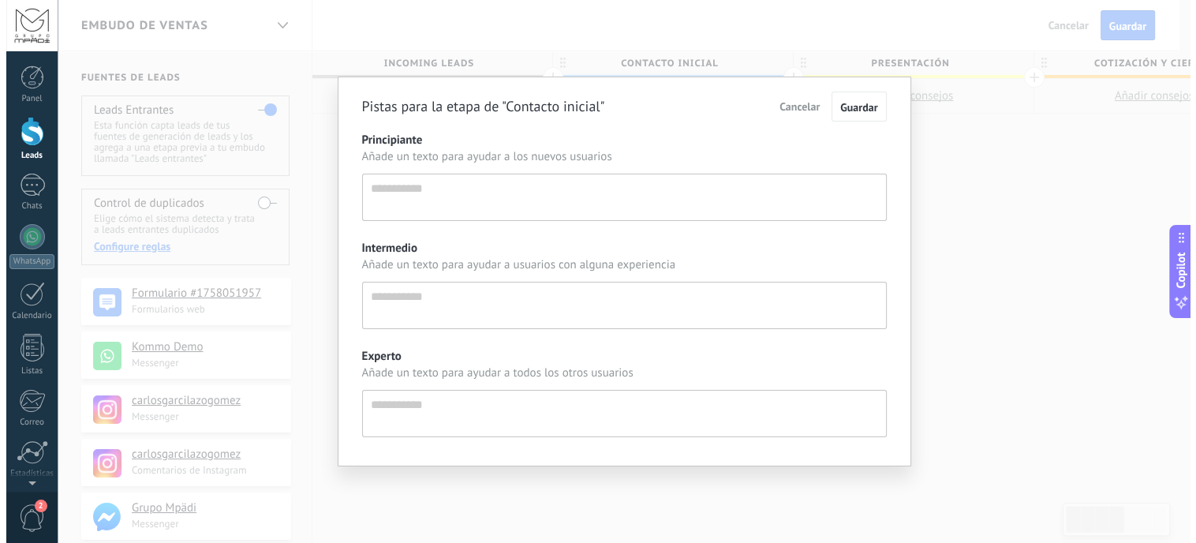
scroll to position [15, 0]
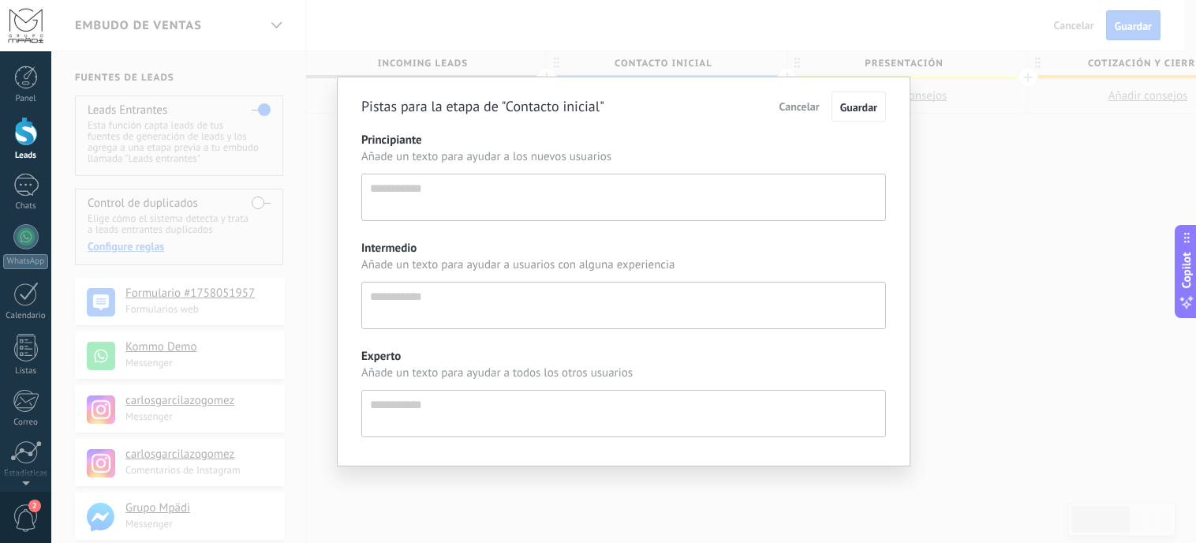
click at [814, 103] on span "Cancelar" at bounding box center [800, 106] width 40 height 14
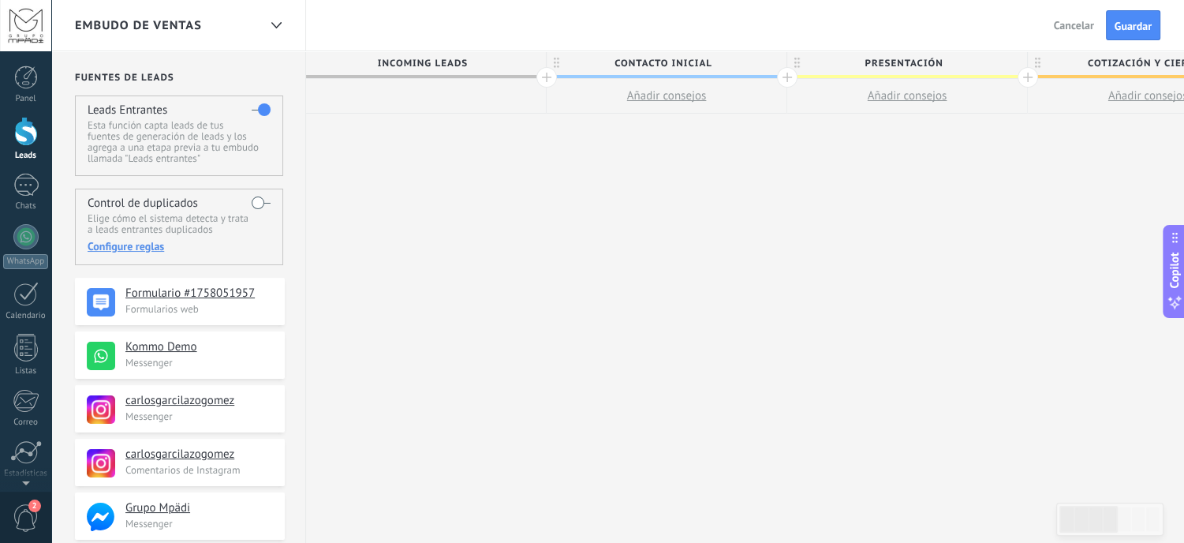
click at [654, 94] on span "Añadir consejos" at bounding box center [667, 95] width 80 height 15
type textarea "**********"
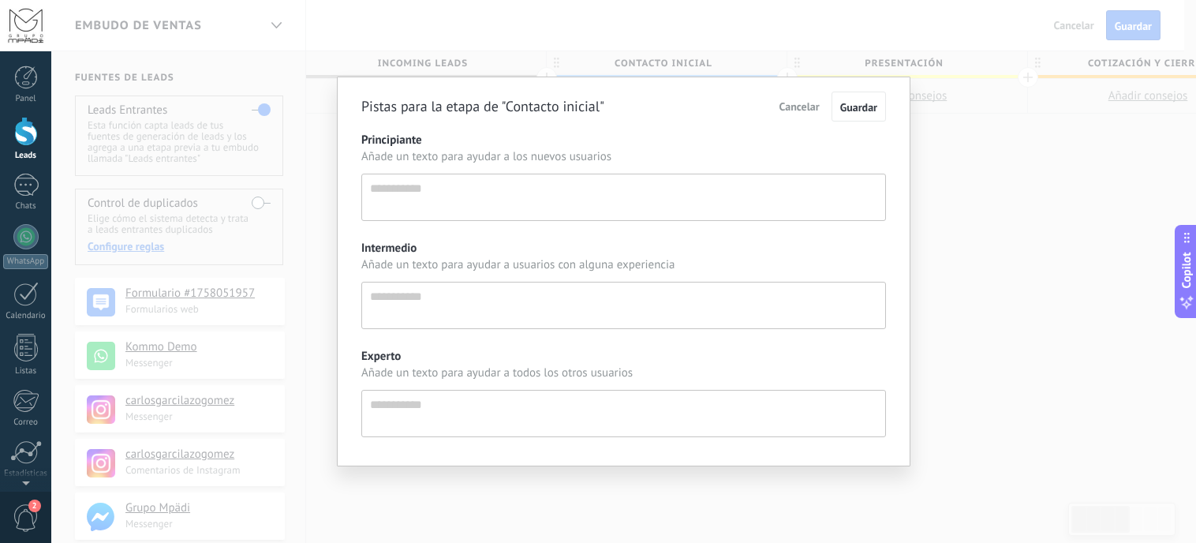
click at [791, 103] on span "Cancelar" at bounding box center [800, 106] width 40 height 14
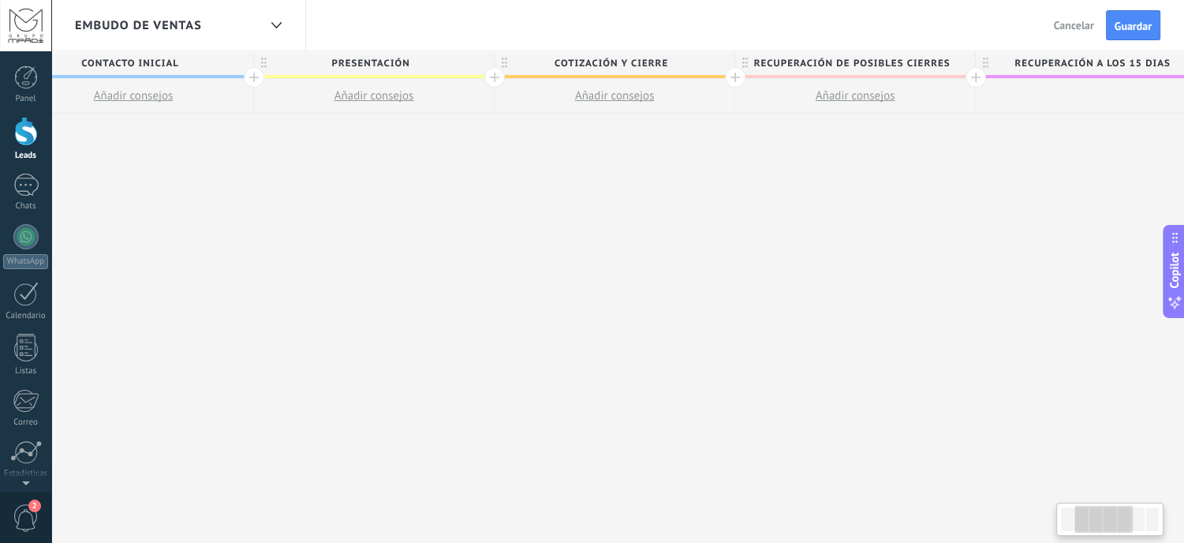
scroll to position [0, 533]
click at [949, 59] on span "recuperación de posibles cierres" at bounding box center [851, 63] width 232 height 24
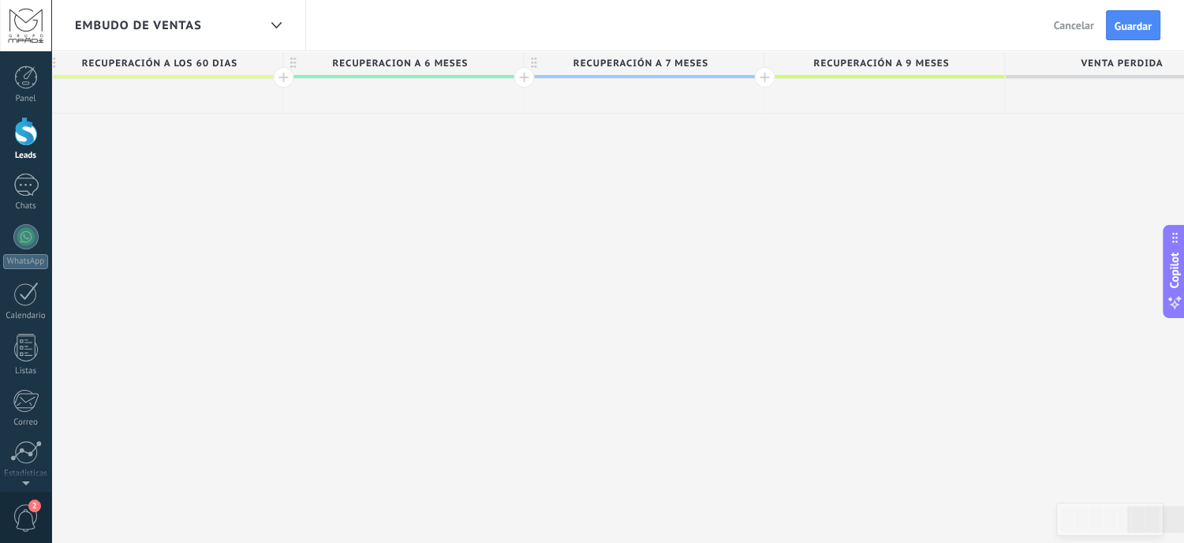
scroll to position [0, 2489]
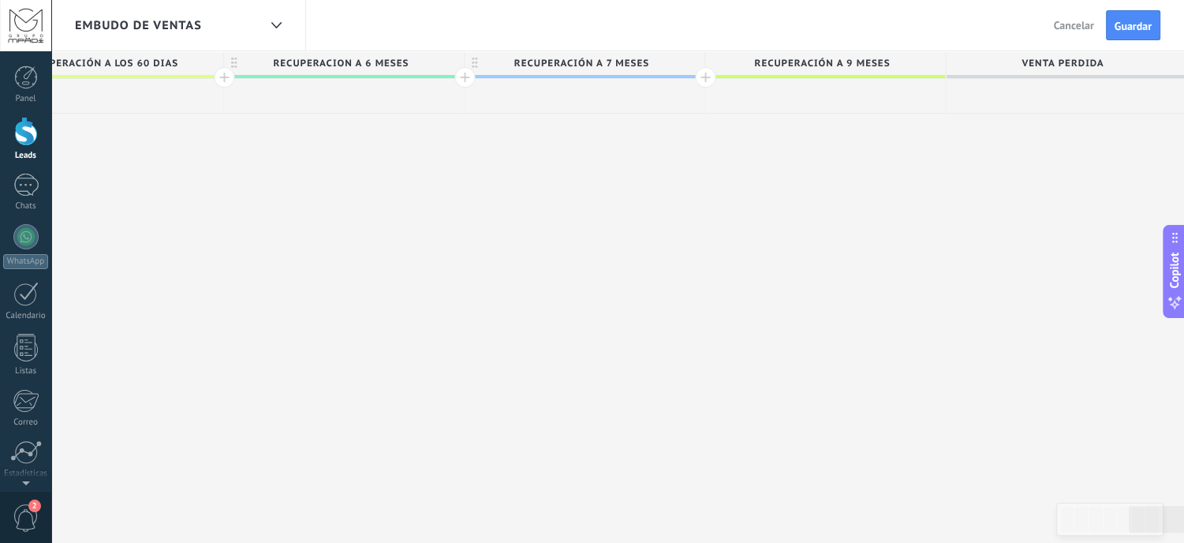
type input "**********"
click at [23, 24] on div at bounding box center [25, 25] width 51 height 51
click at [24, 24] on div at bounding box center [25, 25] width 51 height 51
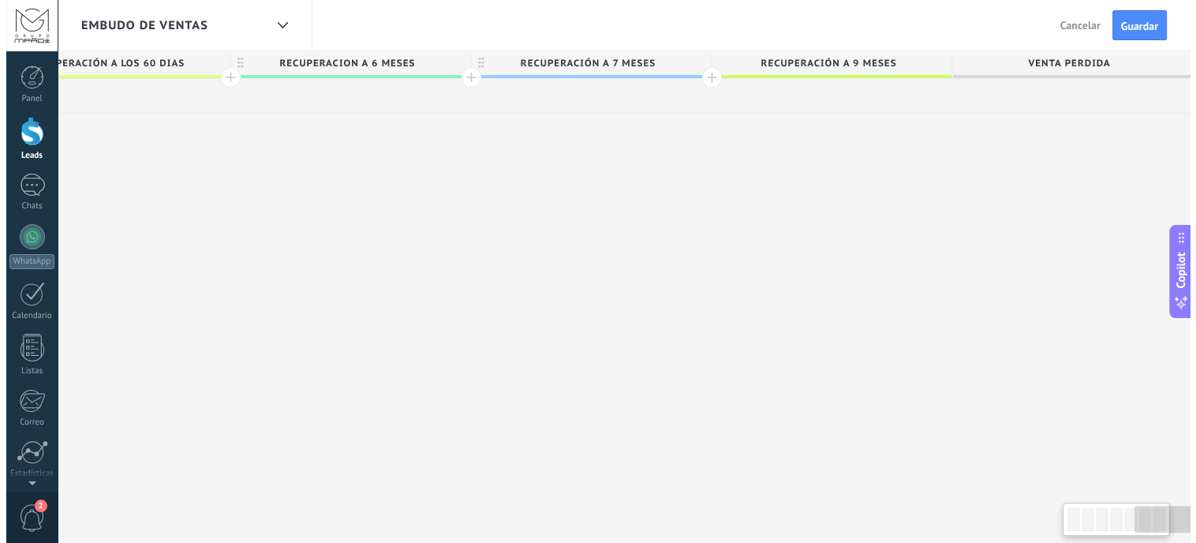
scroll to position [0, 2477]
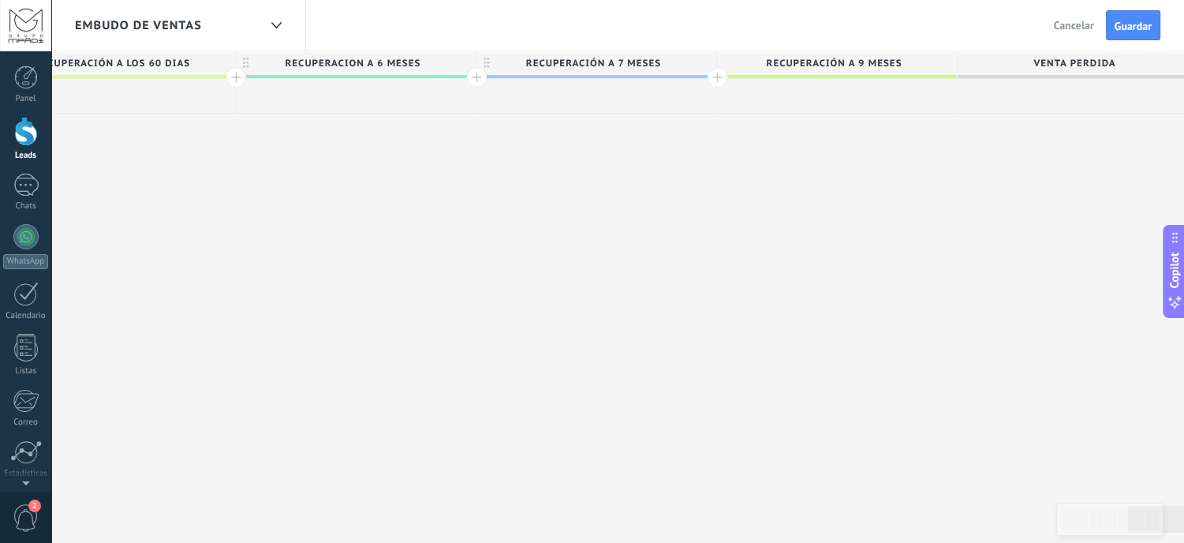
click at [31, 32] on div at bounding box center [25, 25] width 51 height 51
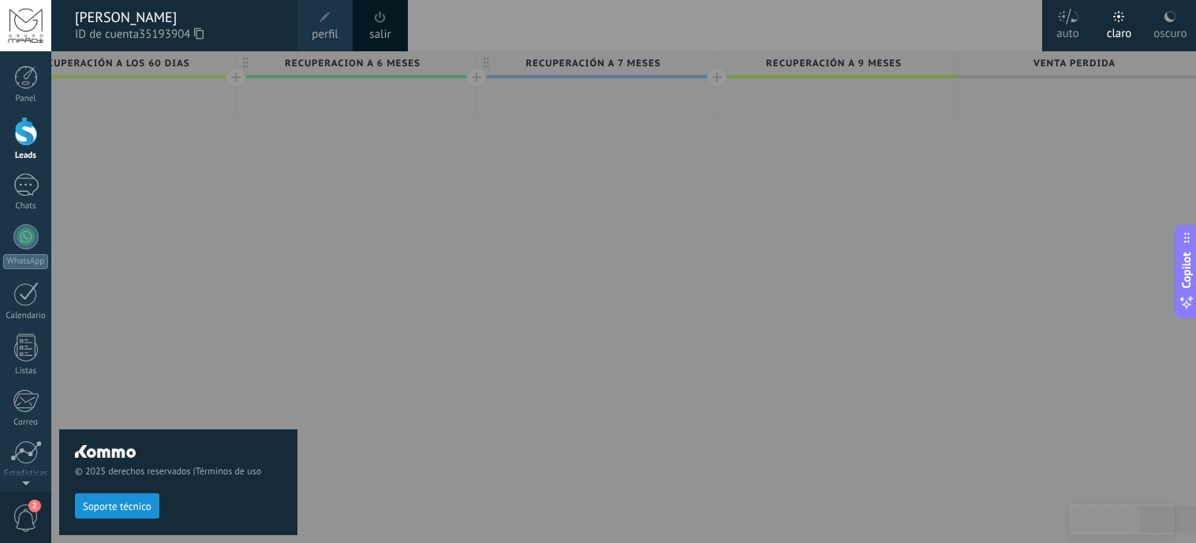
scroll to position [7, 0]
click at [25, 508] on span "2" at bounding box center [26, 518] width 27 height 28
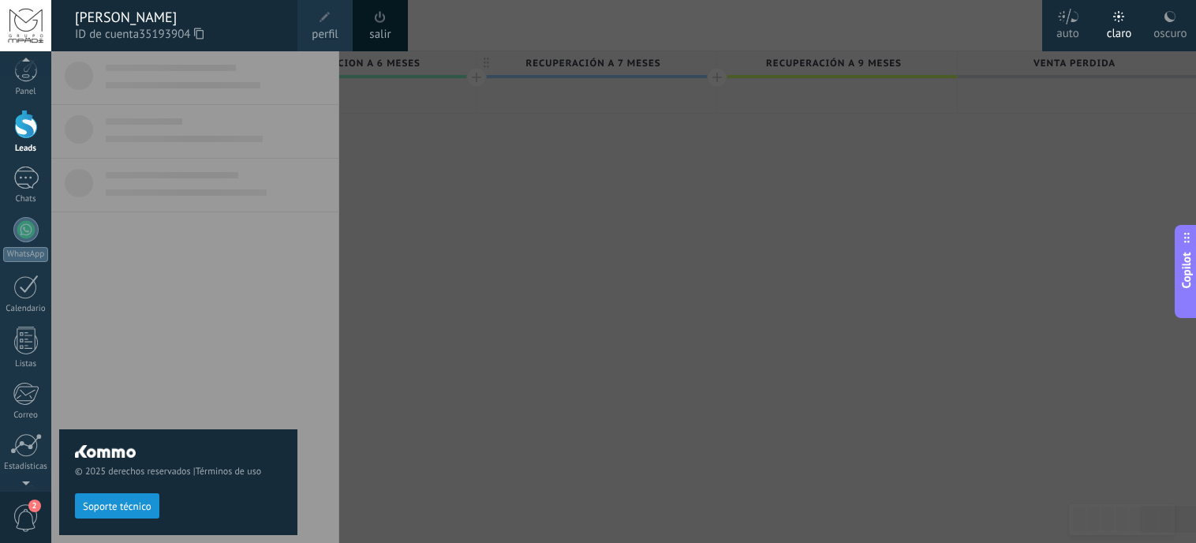
click at [126, 504] on span "Soporte técnico" at bounding box center [117, 506] width 69 height 11
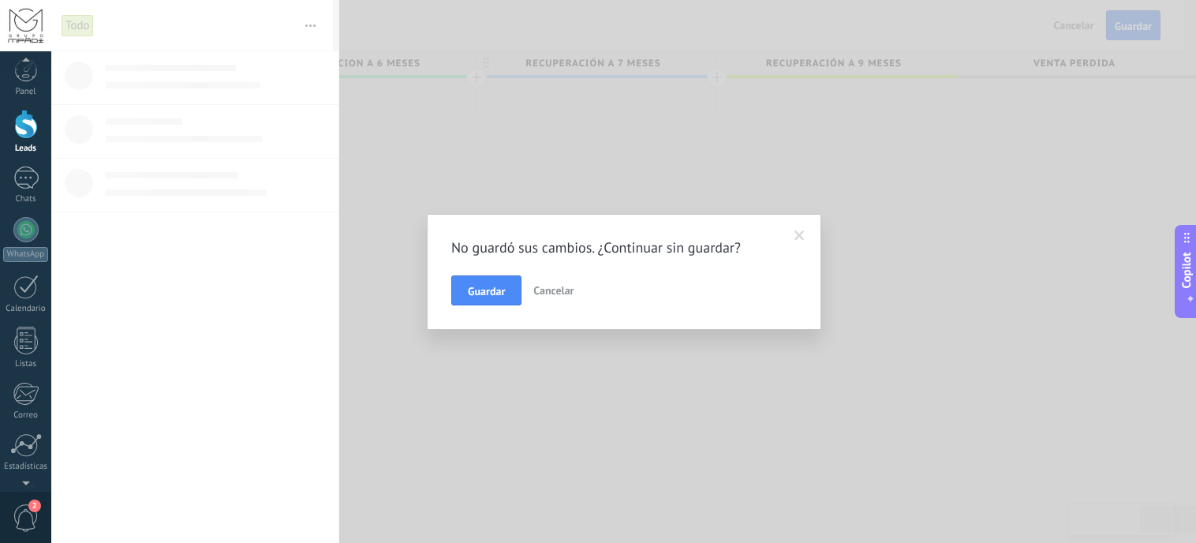
scroll to position [0, 0]
click at [496, 286] on span "Guardar" at bounding box center [486, 291] width 37 height 11
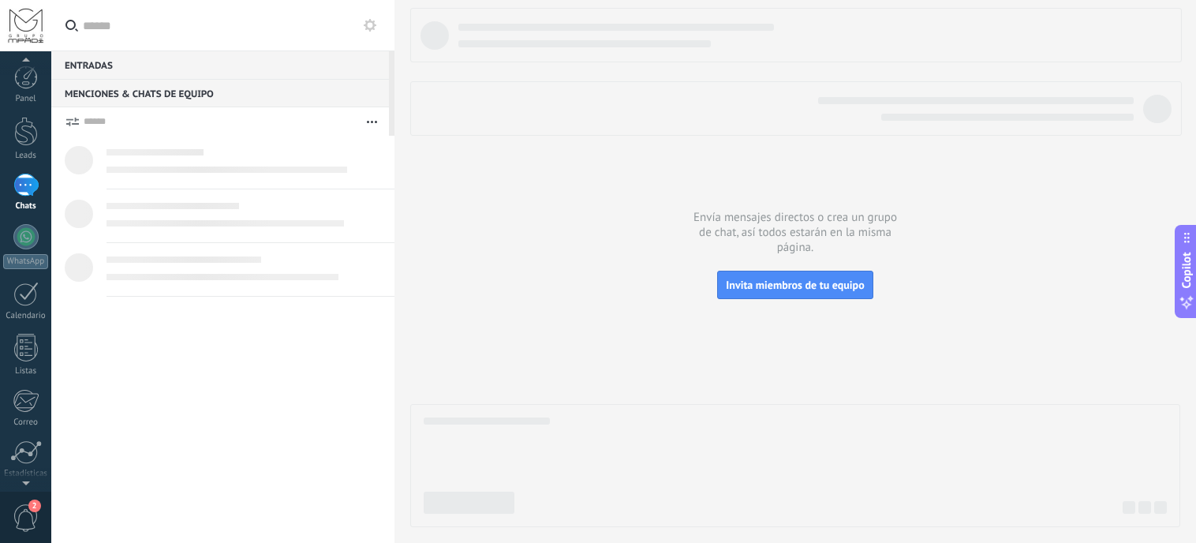
scroll to position [15, 0]
click at [29, 516] on span "2" at bounding box center [26, 518] width 27 height 28
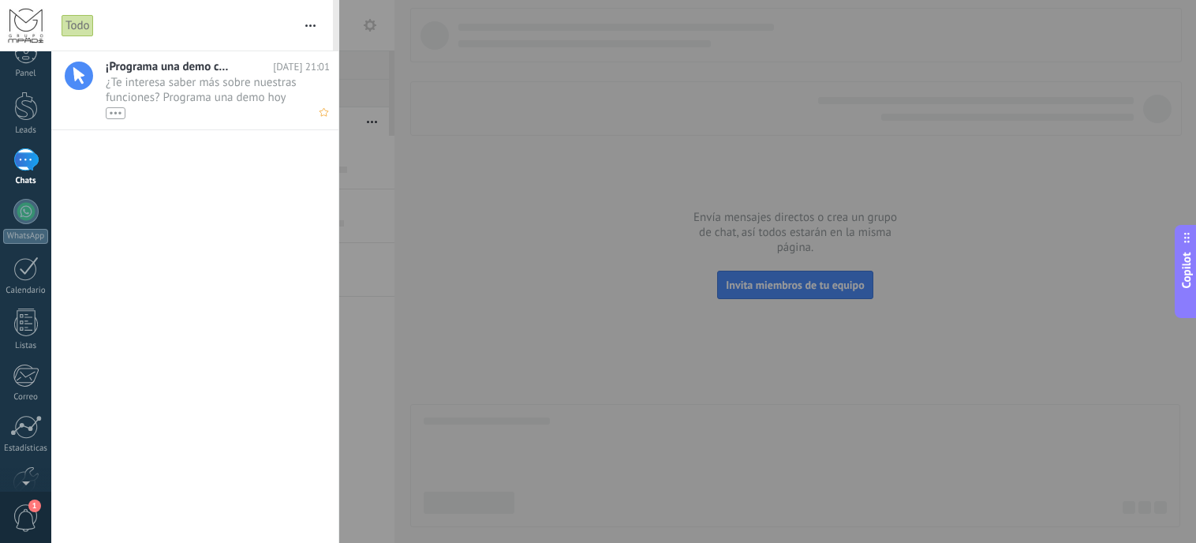
scroll to position [0, 0]
click at [186, 81] on span "¿Te interesa saber más sobre nuestras funciones? Programa una demo hoy mismo! •…" at bounding box center [203, 97] width 194 height 44
click at [31, 27] on div at bounding box center [25, 25] width 51 height 51
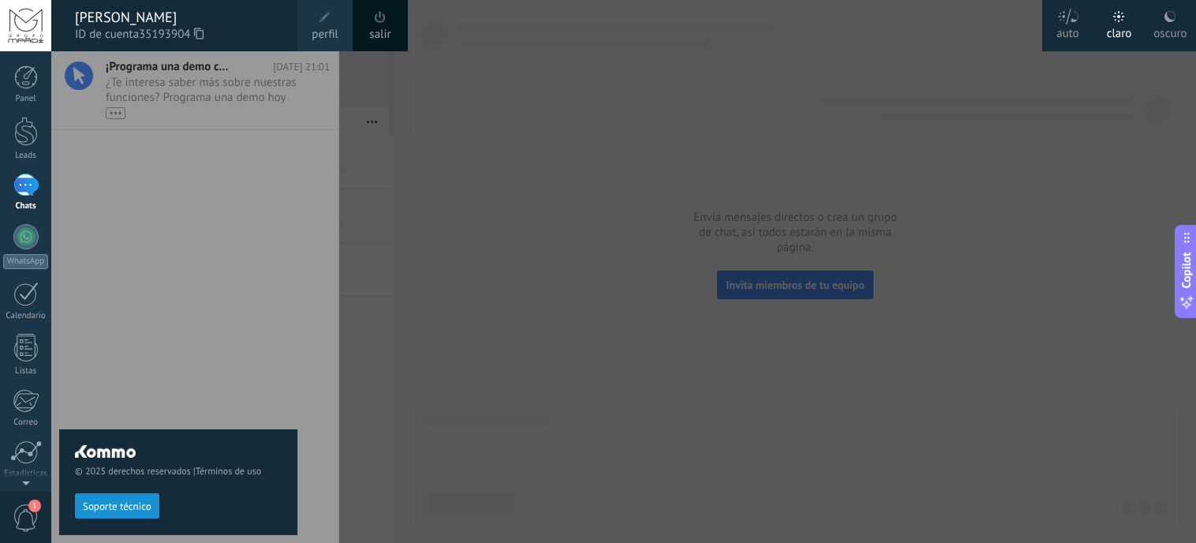
click at [200, 35] on icon at bounding box center [198, 34] width 9 height 12
click at [488, 222] on div at bounding box center [649, 271] width 1196 height 543
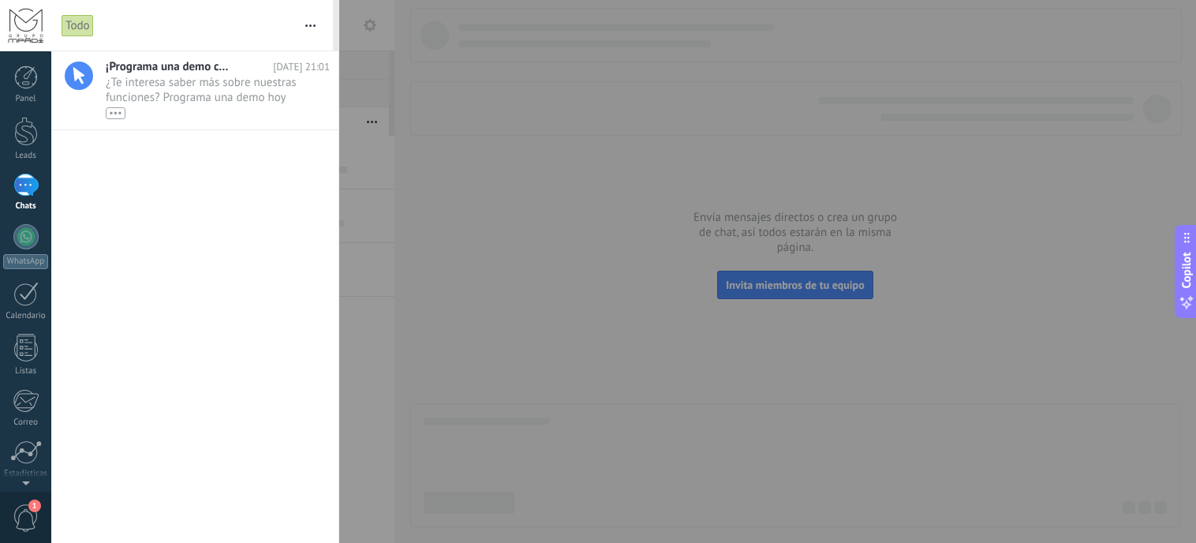
click at [10, 34] on div at bounding box center [25, 25] width 51 height 51
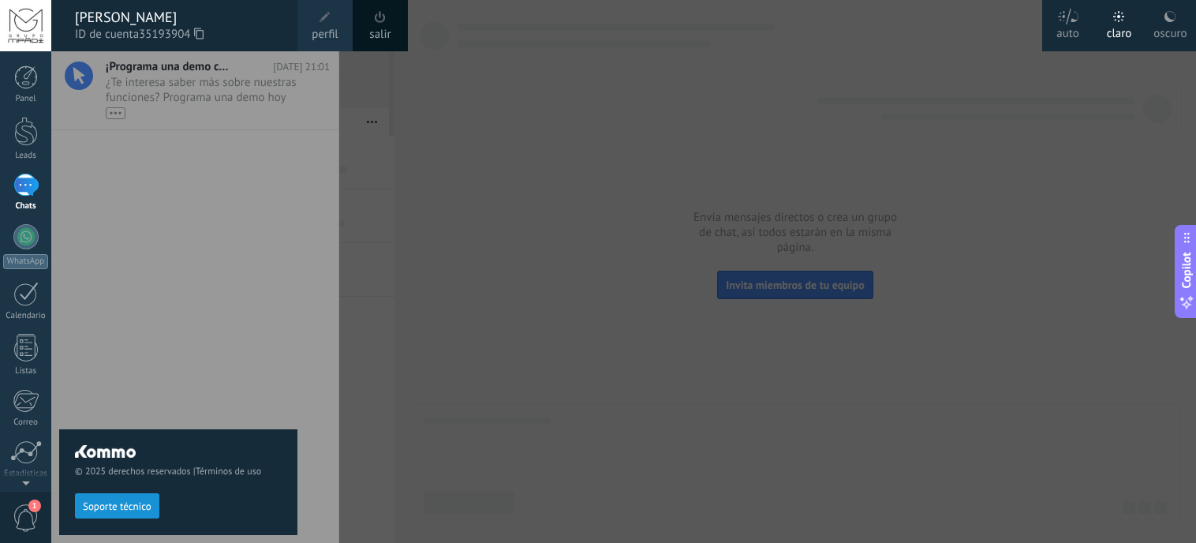
click at [10, 34] on div at bounding box center [25, 25] width 51 height 51
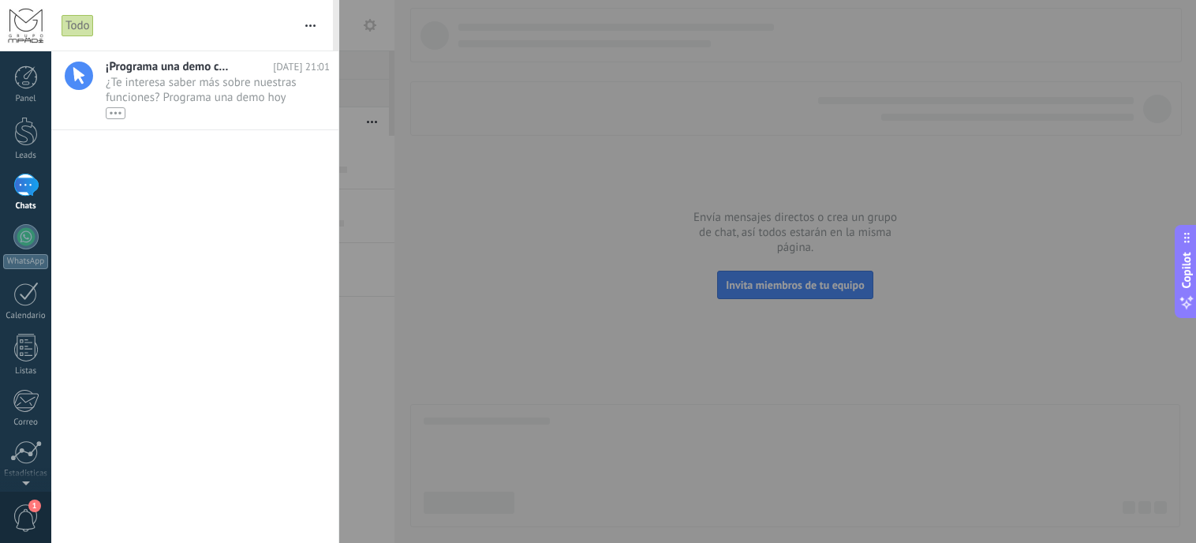
click at [471, 150] on div at bounding box center [598, 271] width 1196 height 543
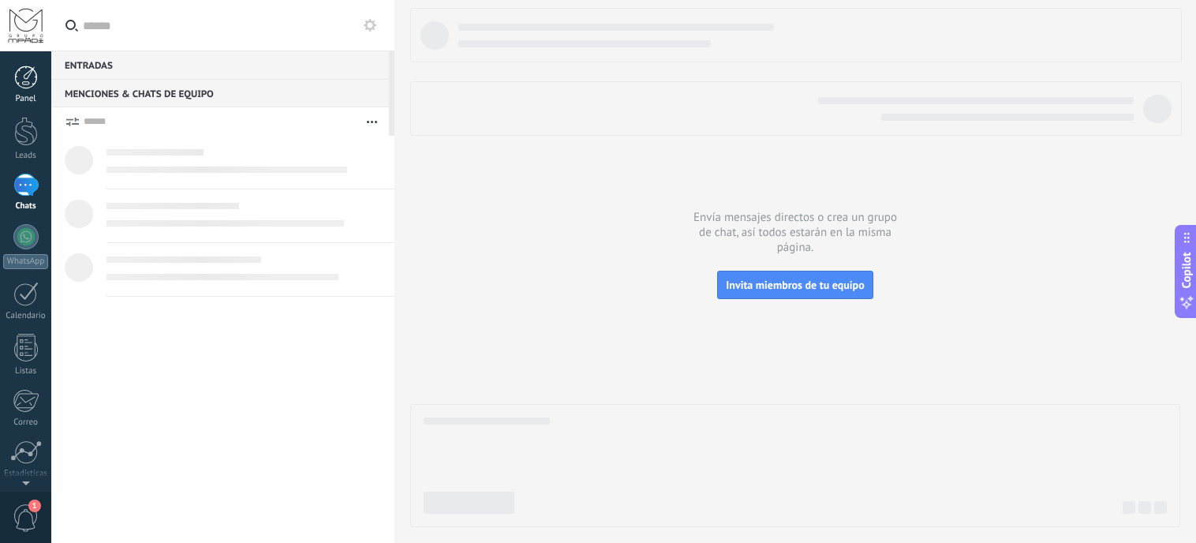
click at [24, 80] on div at bounding box center [26, 77] width 24 height 24
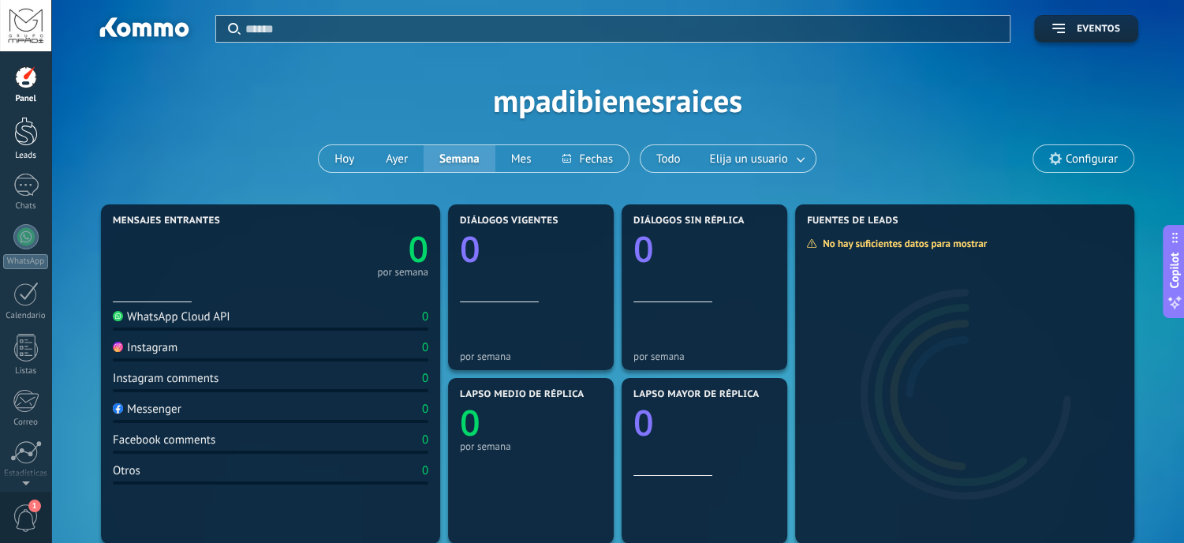
click at [21, 138] on div at bounding box center [26, 131] width 24 height 29
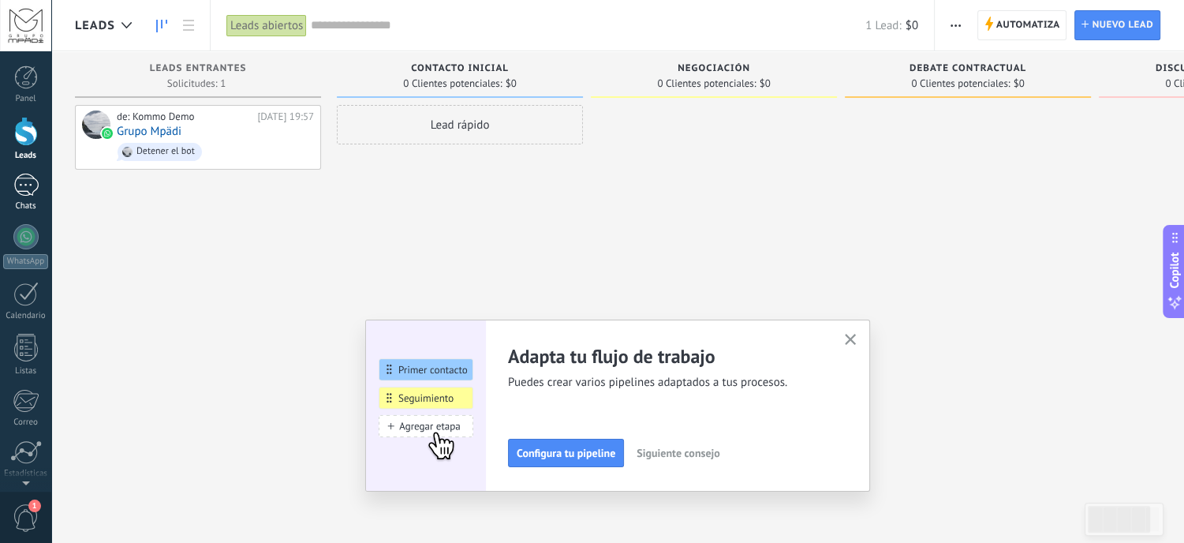
click at [25, 185] on div "1" at bounding box center [25, 185] width 25 height 23
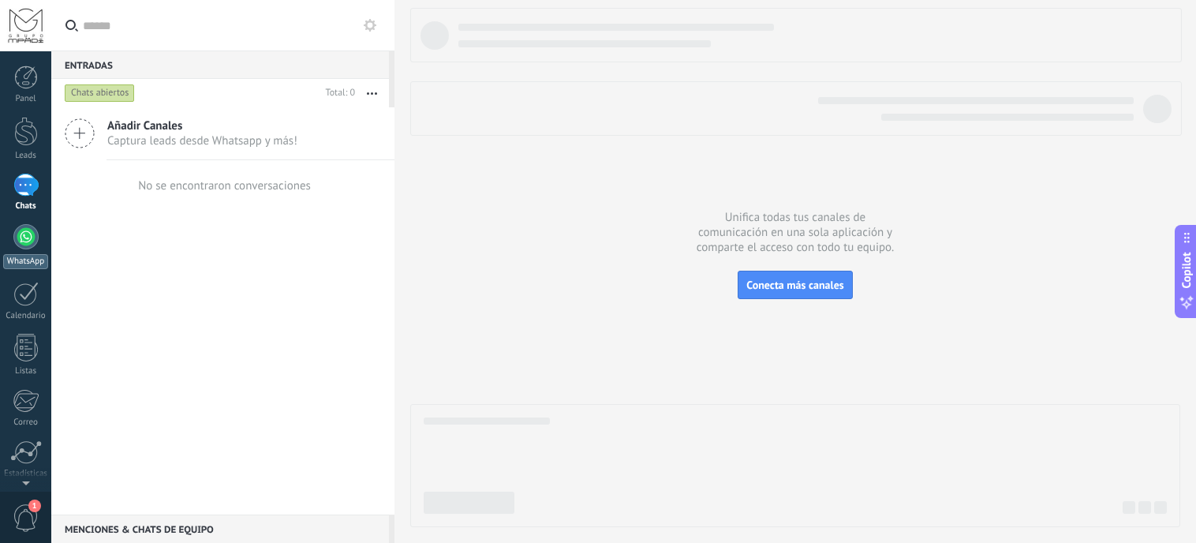
click at [21, 231] on div at bounding box center [25, 236] width 25 height 25
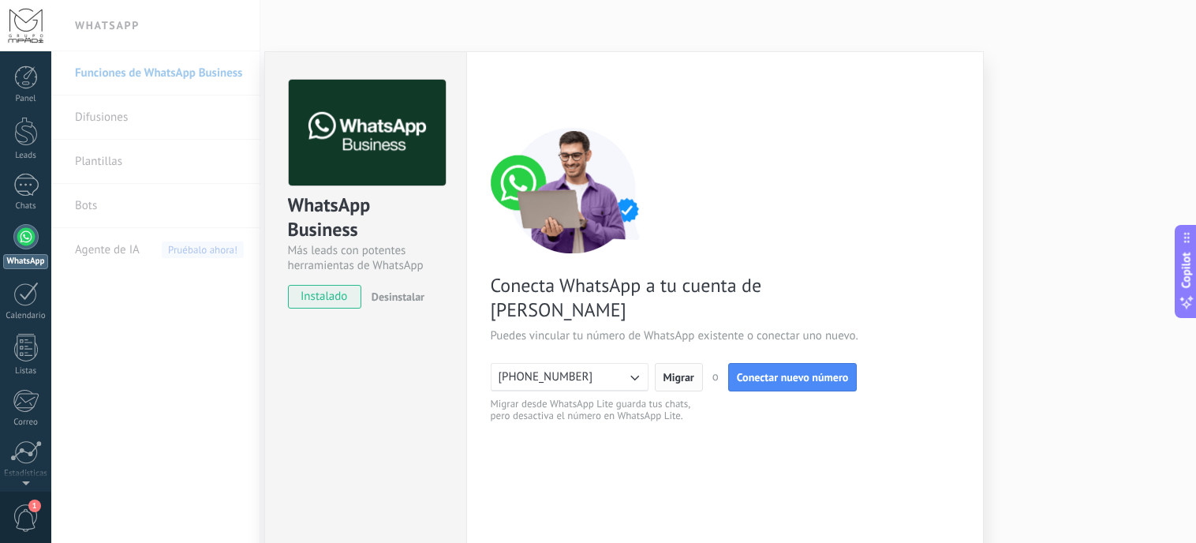
click at [679, 372] on span "Migrar" at bounding box center [679, 377] width 31 height 11
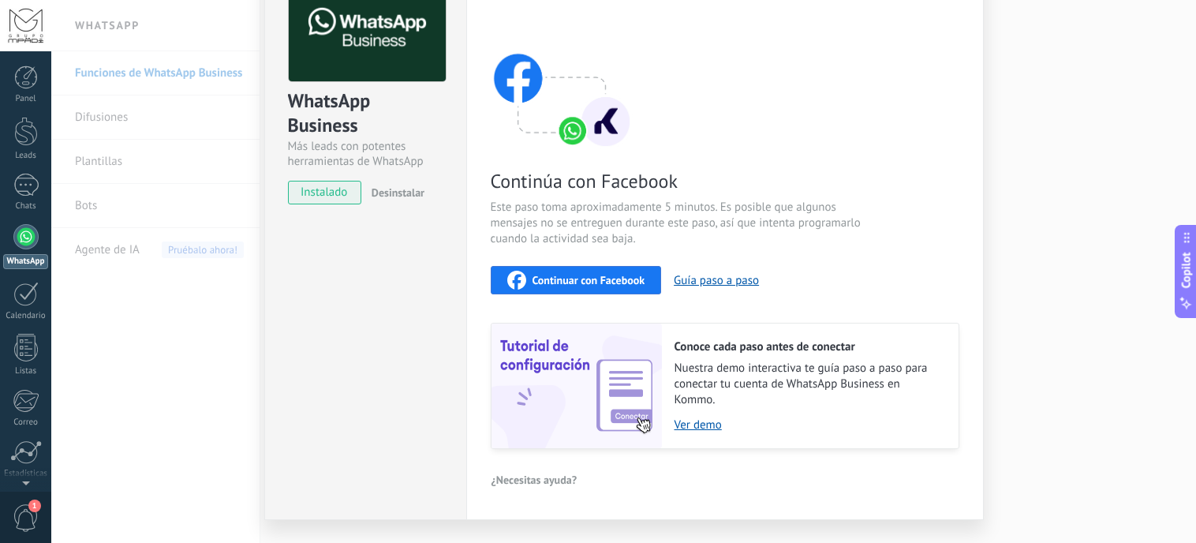
scroll to position [139, 0]
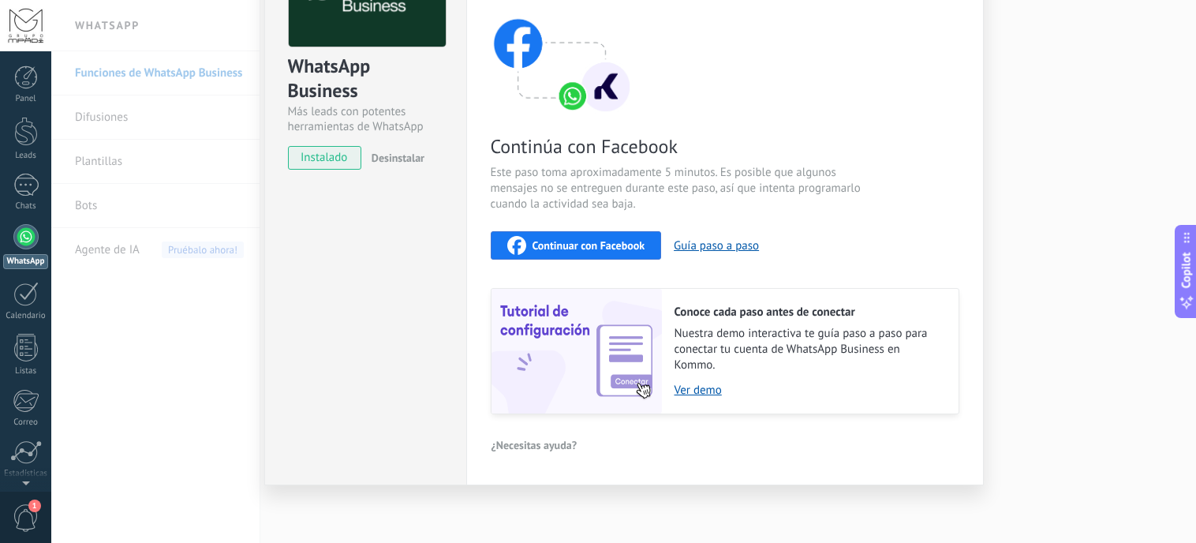
click at [612, 240] on span "Continuar con Facebook" at bounding box center [589, 245] width 113 height 11
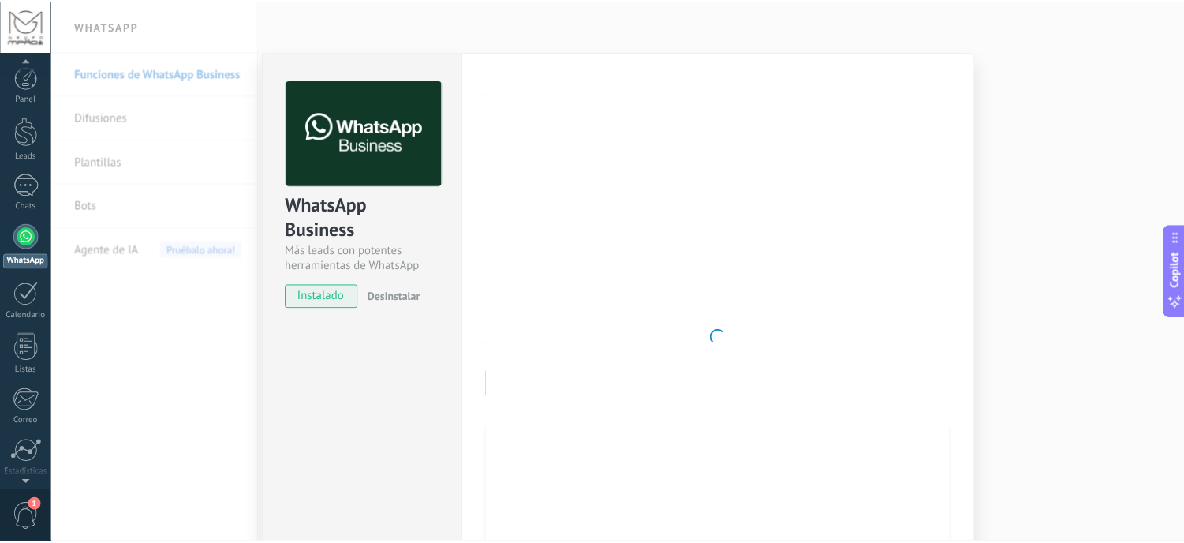
scroll to position [0, 0]
click at [33, 302] on div at bounding box center [25, 294] width 25 height 24
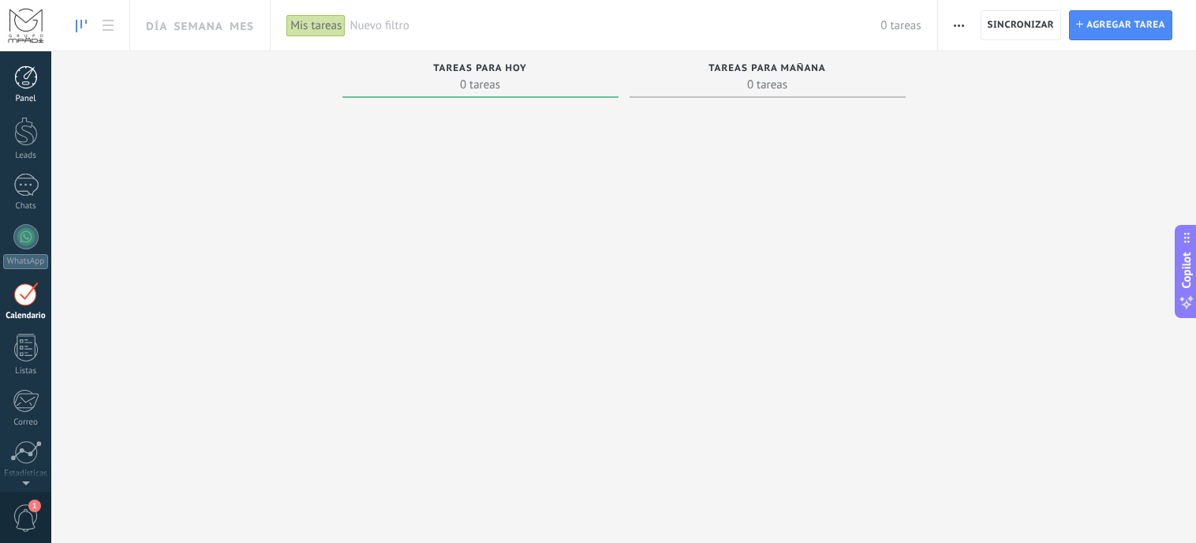
click at [19, 90] on link "Panel" at bounding box center [25, 84] width 51 height 39
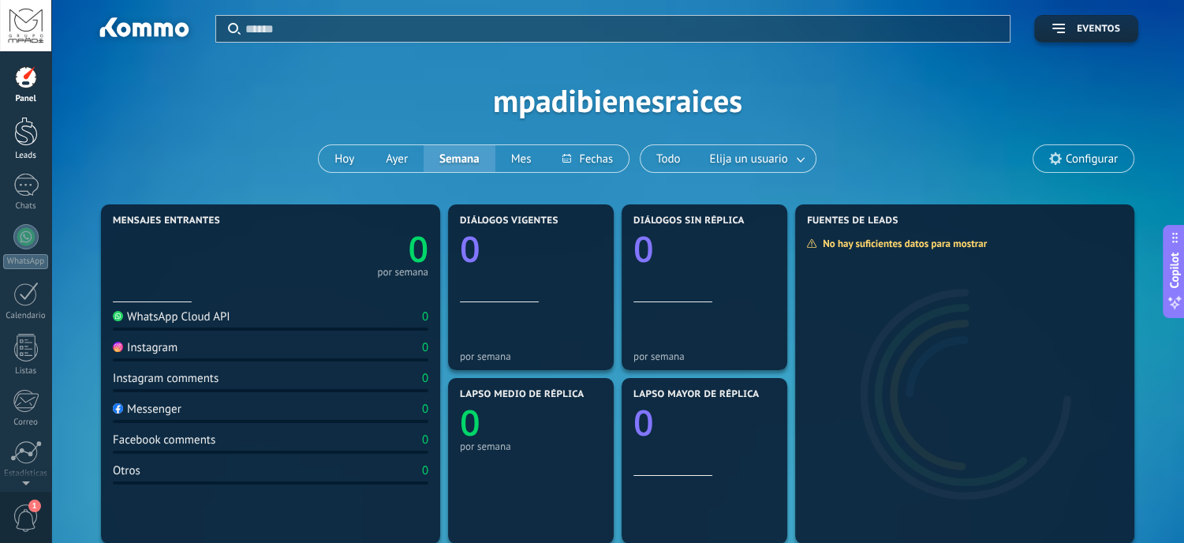
click at [20, 138] on div at bounding box center [26, 131] width 24 height 29
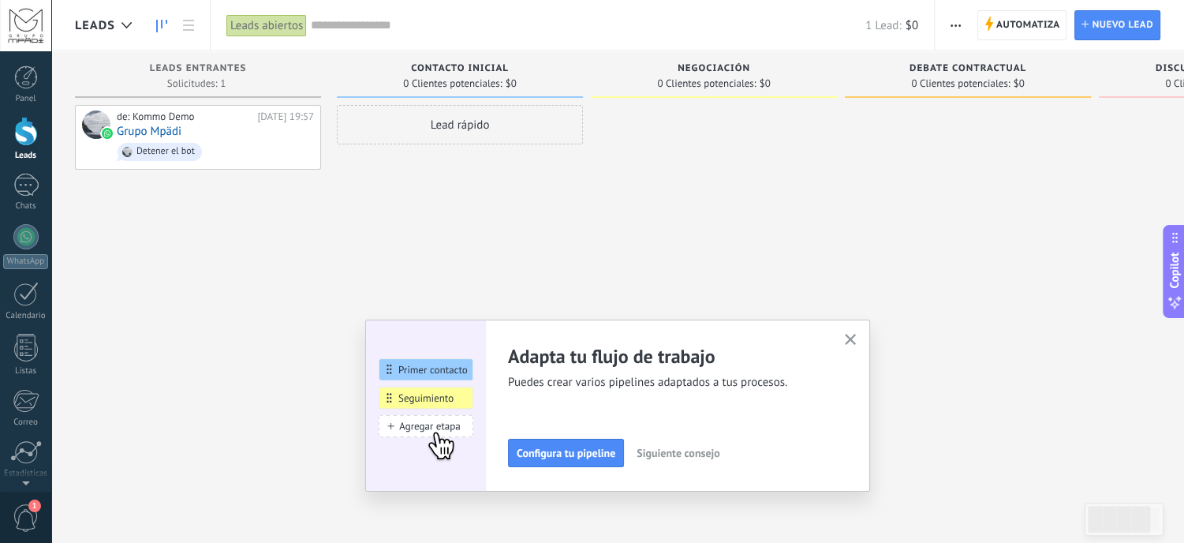
click at [25, 26] on div at bounding box center [25, 25] width 51 height 51
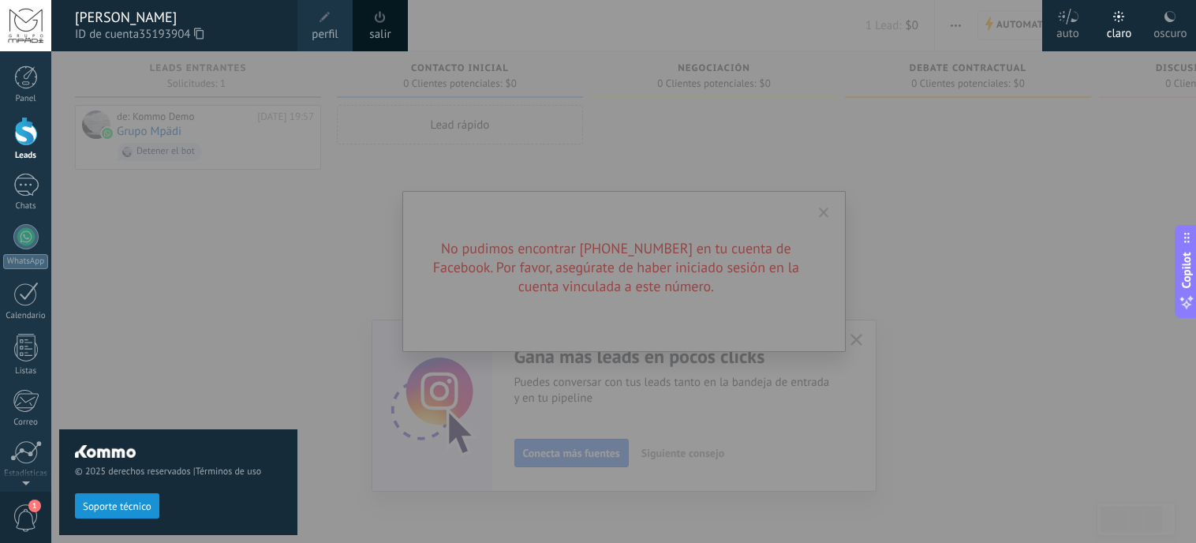
click at [1065, 24] on div "auto" at bounding box center [1068, 30] width 23 height 41
click at [785, 219] on div at bounding box center [649, 271] width 1196 height 543
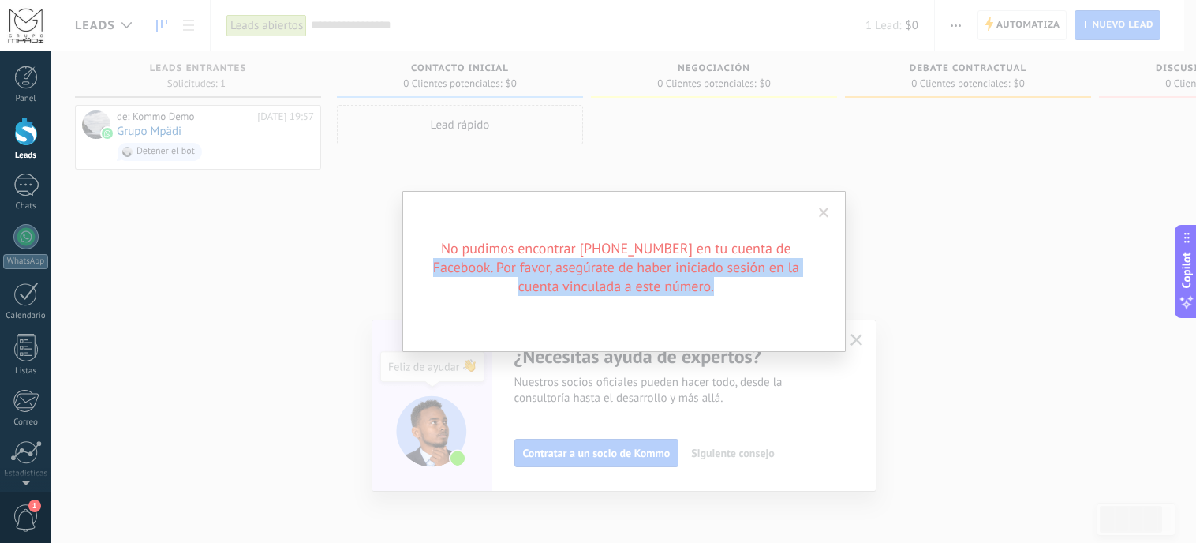
drag, startPoint x: 785, startPoint y: 219, endPoint x: 836, endPoint y: 279, distance: 79.5
click at [836, 279] on div "No pudimos encontrar [PHONE_NUMBER] en tu cuenta de Facebook. Por favor, asegúr…" at bounding box center [623, 271] width 443 height 161
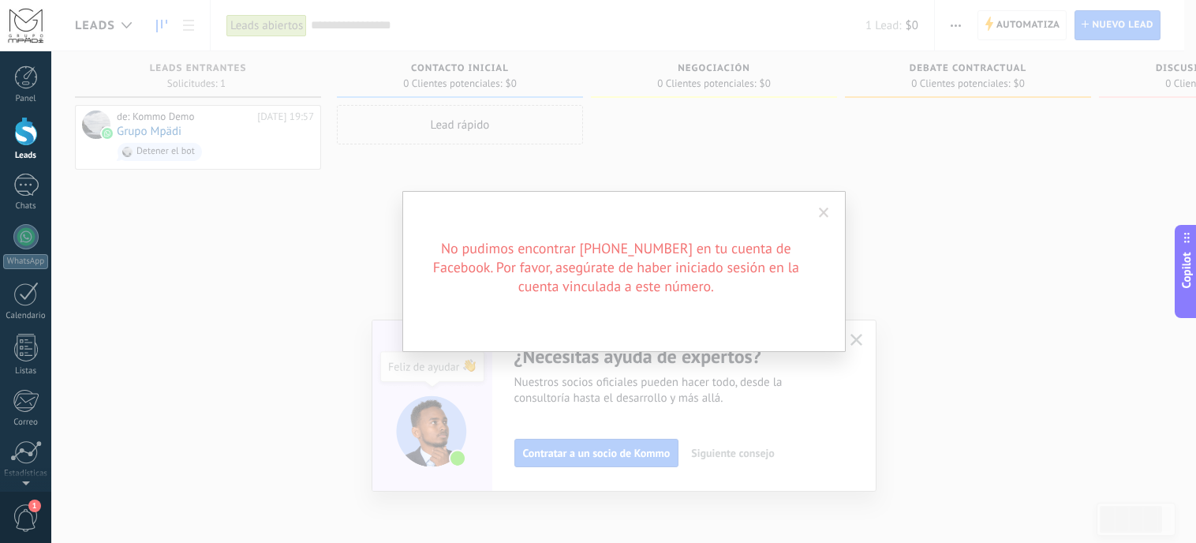
click at [825, 215] on span at bounding box center [824, 213] width 10 height 11
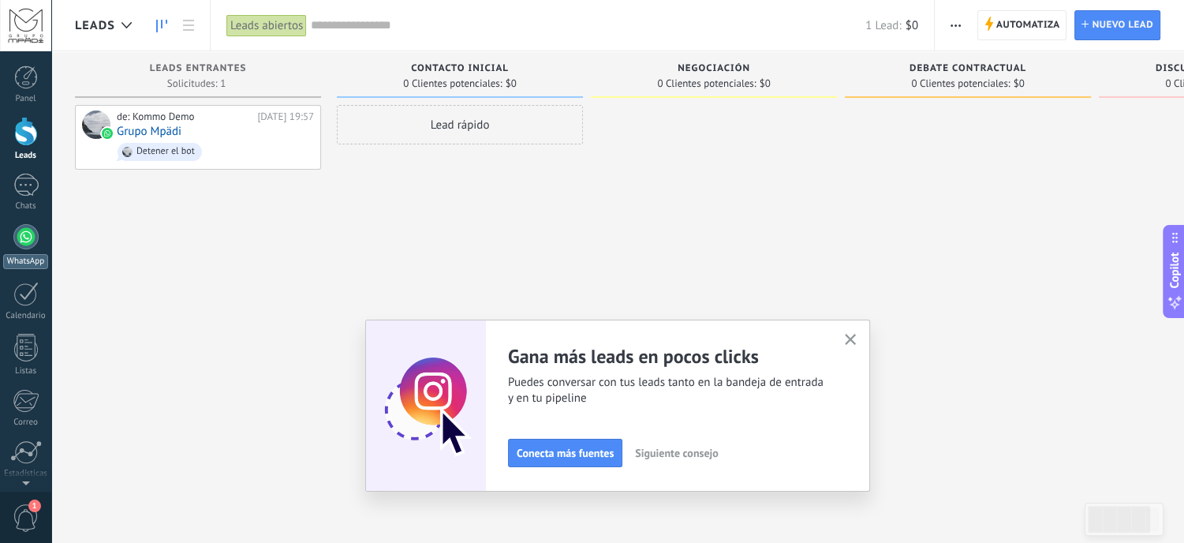
click at [28, 242] on div at bounding box center [25, 236] width 25 height 25
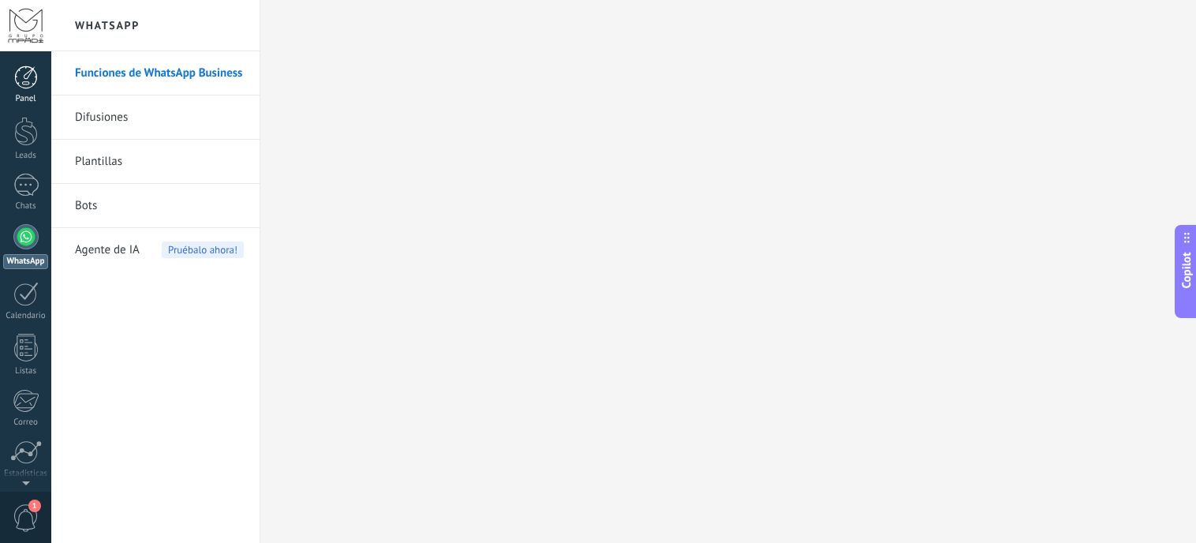
click at [26, 86] on div at bounding box center [26, 77] width 24 height 24
